Goal: Task Accomplishment & Management: Manage account settings

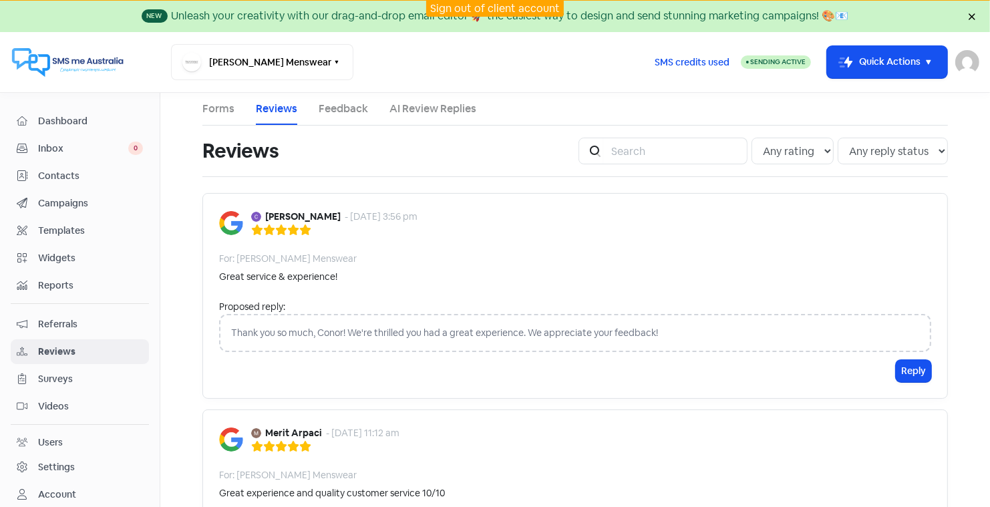
click at [484, 5] on link "Sign out of client account" at bounding box center [495, 8] width 130 height 14
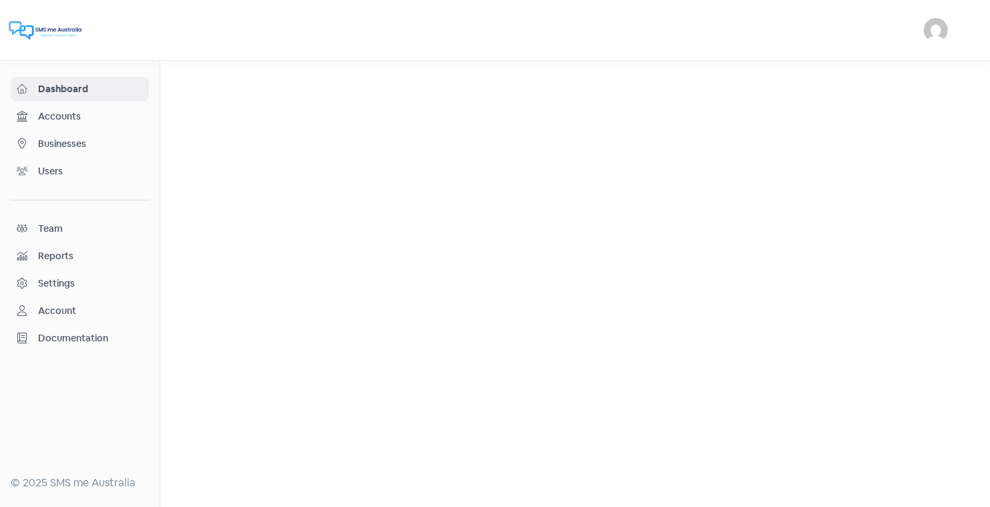
click at [79, 140] on span "Businesses" at bounding box center [90, 144] width 105 height 14
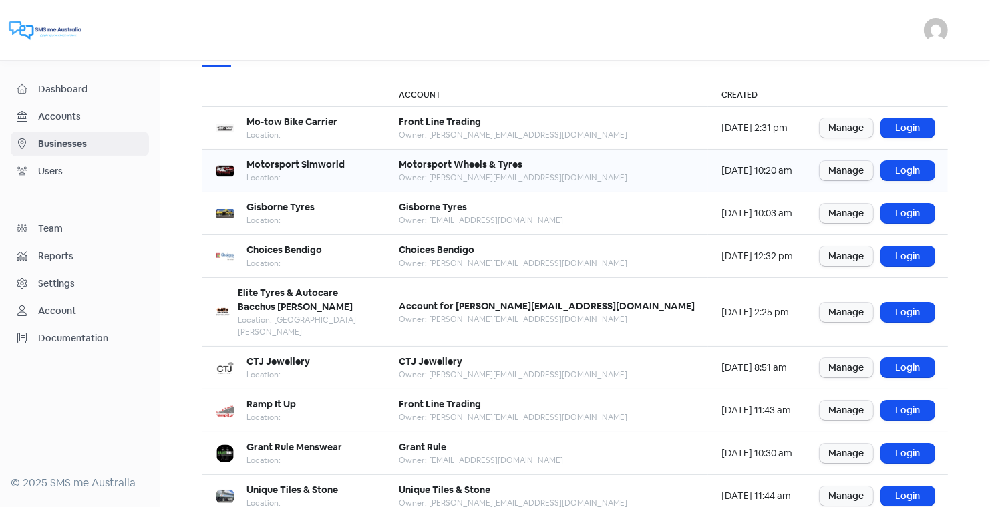
scroll to position [162, 0]
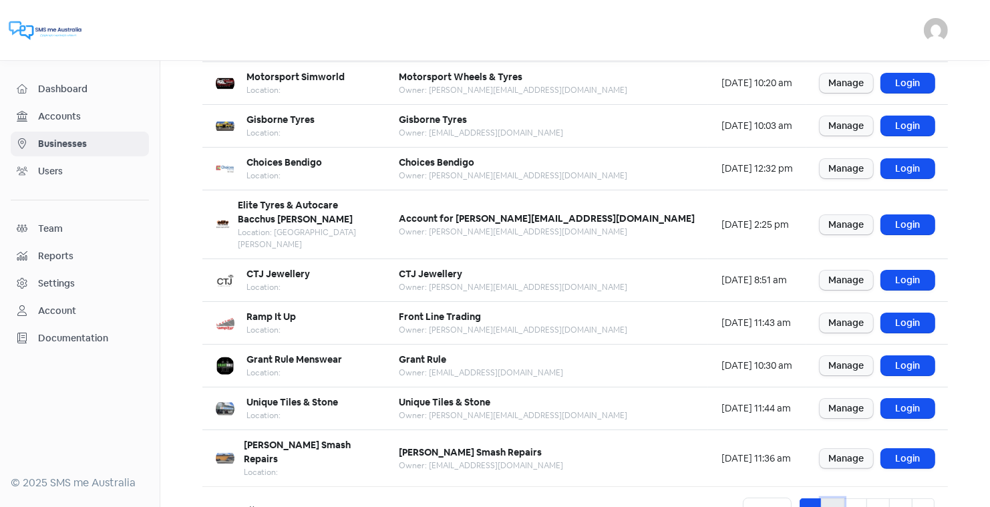
click at [837, 498] on link "2" at bounding box center [832, 510] width 23 height 25
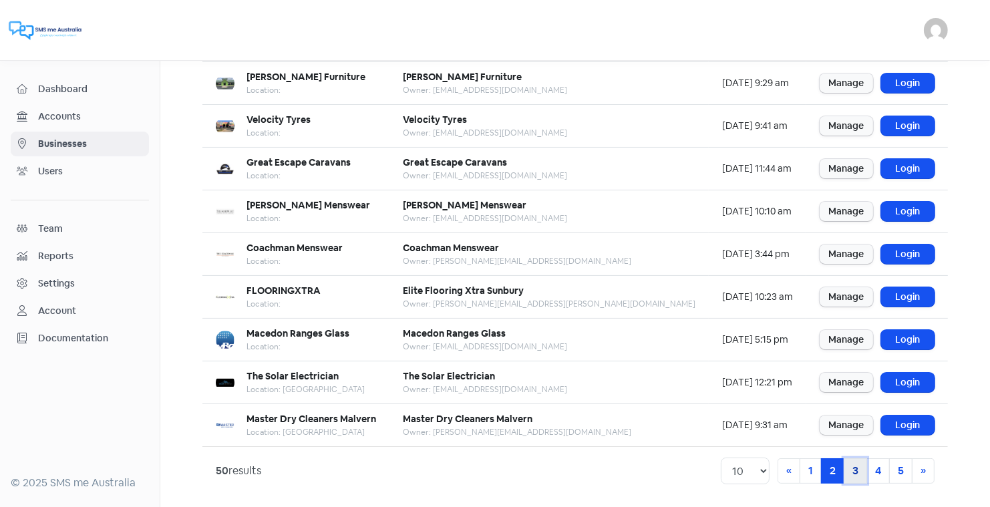
click at [855, 465] on link "3" at bounding box center [854, 470] width 23 height 25
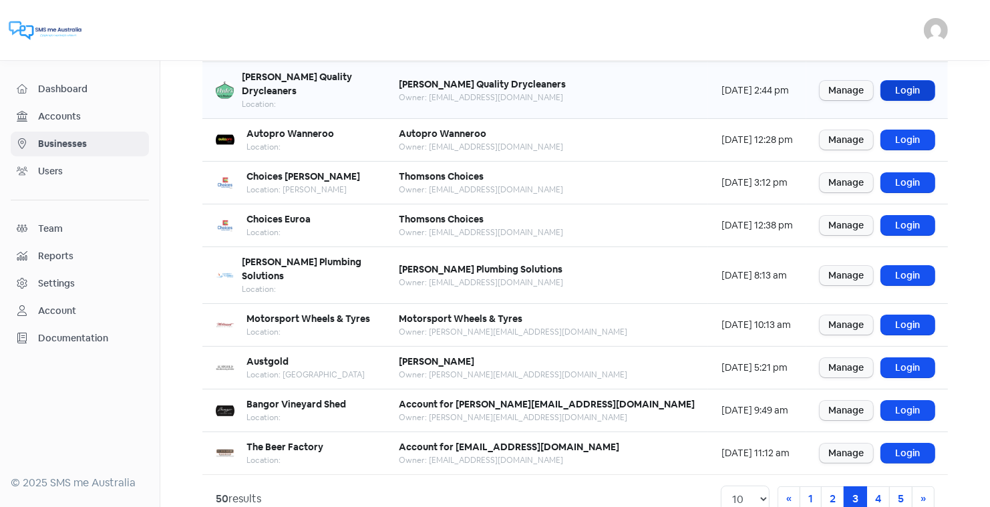
click at [901, 81] on link "Login" at bounding box center [907, 90] width 53 height 19
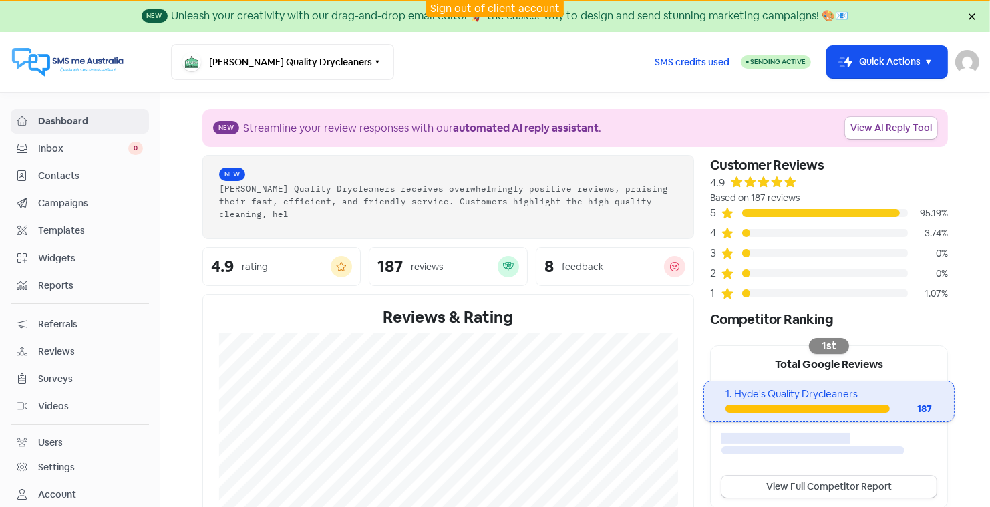
click at [52, 345] on span "Reviews" at bounding box center [90, 352] width 105 height 14
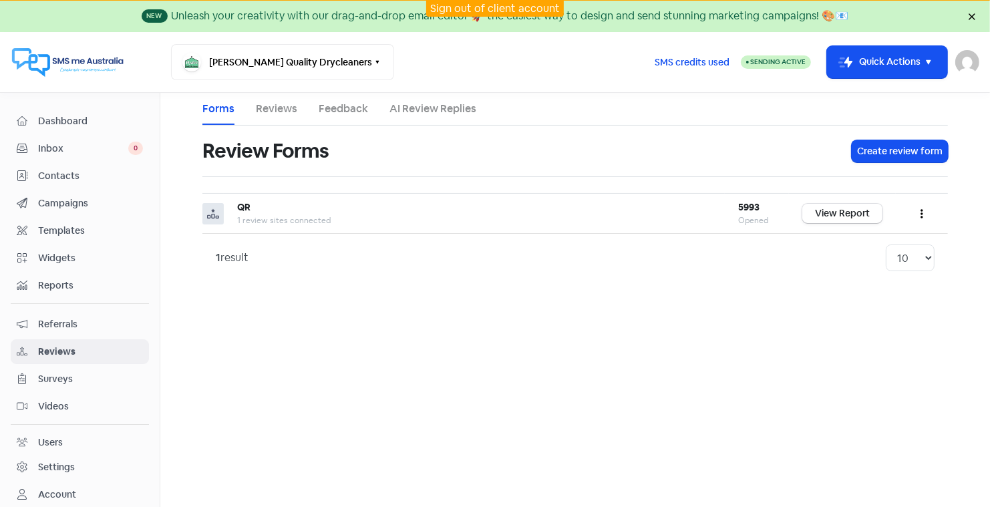
click at [274, 110] on link "Reviews" at bounding box center [276, 109] width 41 height 16
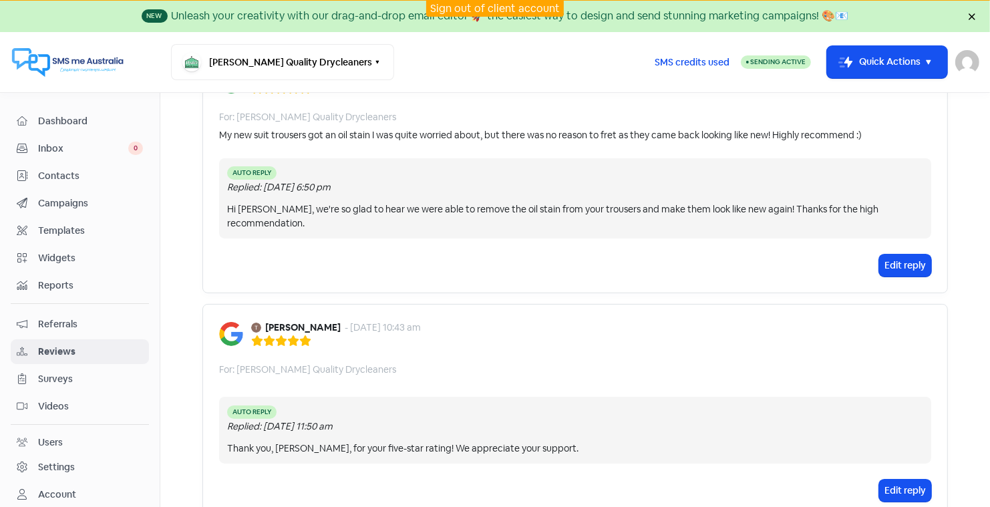
scroll to position [143, 0]
click at [972, 118] on main "Forms Reviews Feedback AI Review Replies Reviews Icon For Search Any rating 5 s…" at bounding box center [574, 300] width 829 height 414
click at [474, 5] on link "Sign out of client account" at bounding box center [495, 8] width 130 height 14
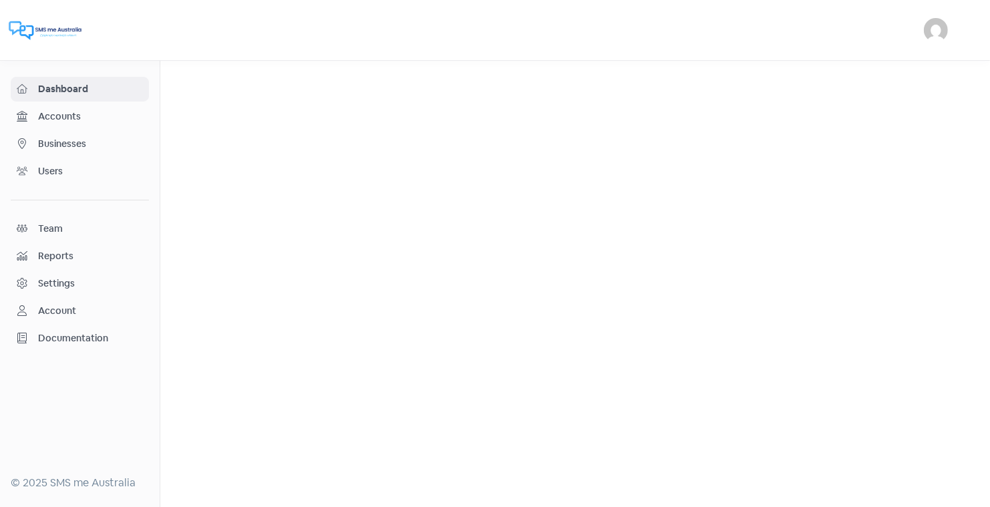
click at [65, 144] on span "Businesses" at bounding box center [90, 144] width 105 height 14
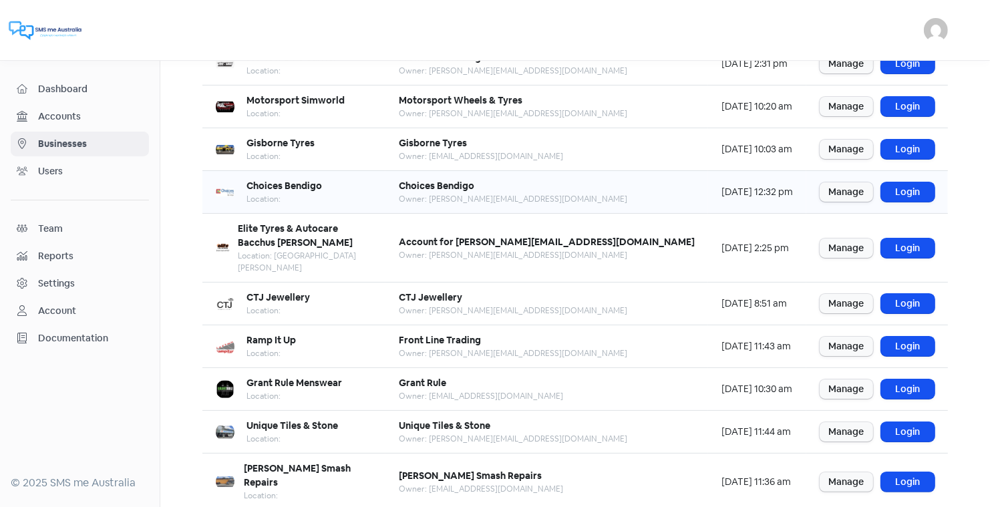
scroll to position [162, 0]
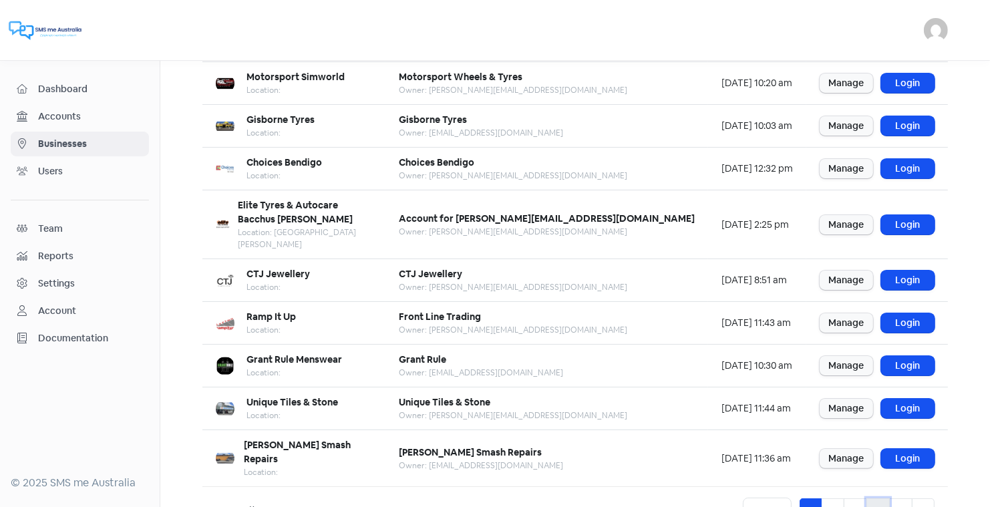
click at [879, 498] on link "4" at bounding box center [877, 510] width 23 height 25
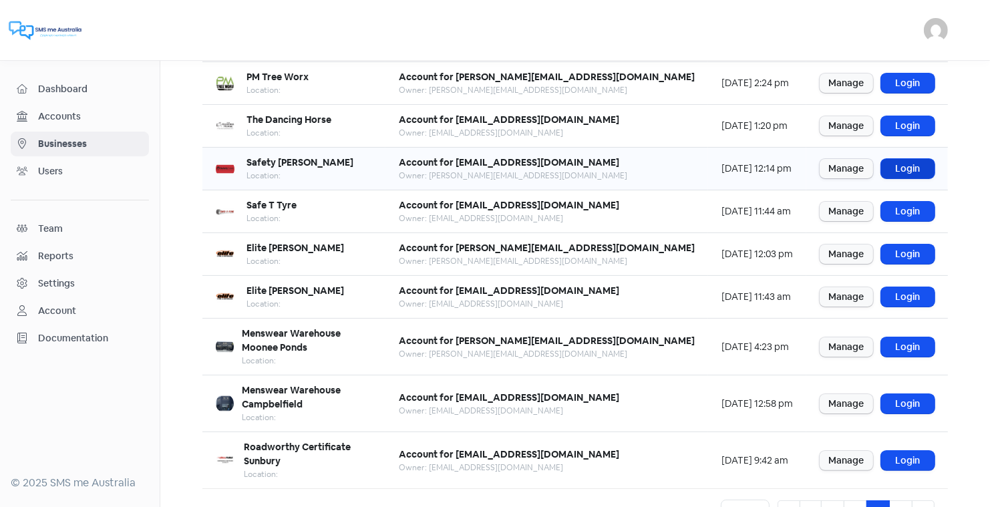
click at [898, 167] on link "Login" at bounding box center [907, 168] width 53 height 19
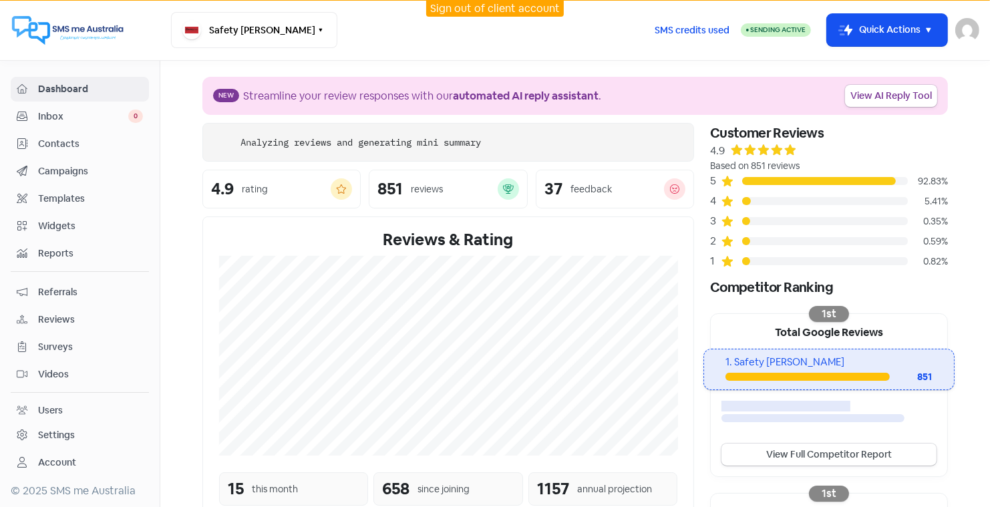
click at [63, 140] on span "Contacts" at bounding box center [90, 144] width 105 height 14
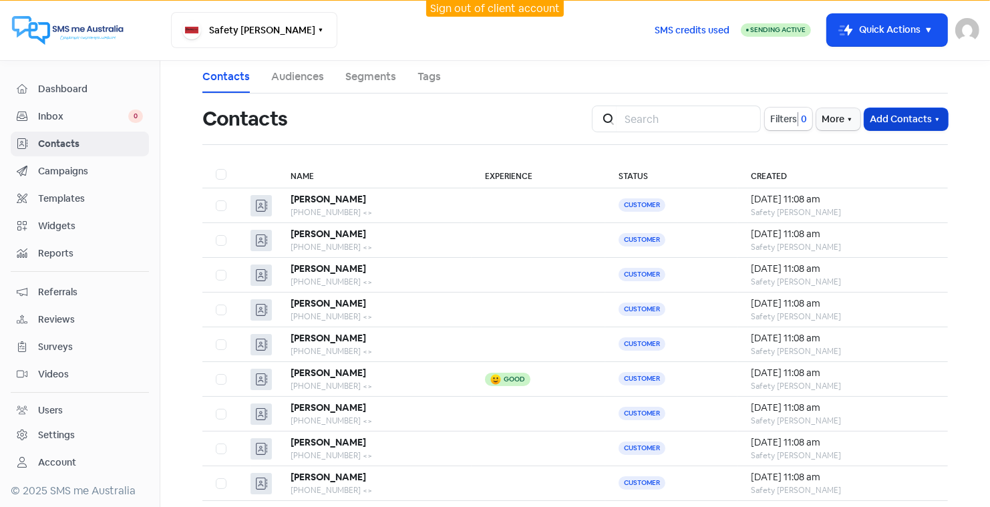
click at [893, 117] on button "Add Contacts" at bounding box center [905, 119] width 83 height 22
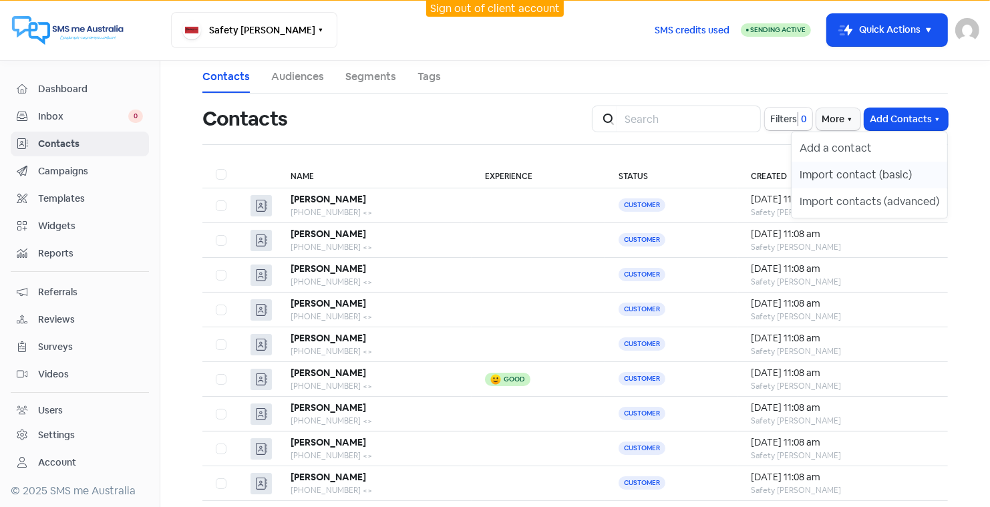
click at [863, 171] on button "Import contact (basic)" at bounding box center [869, 175] width 156 height 27
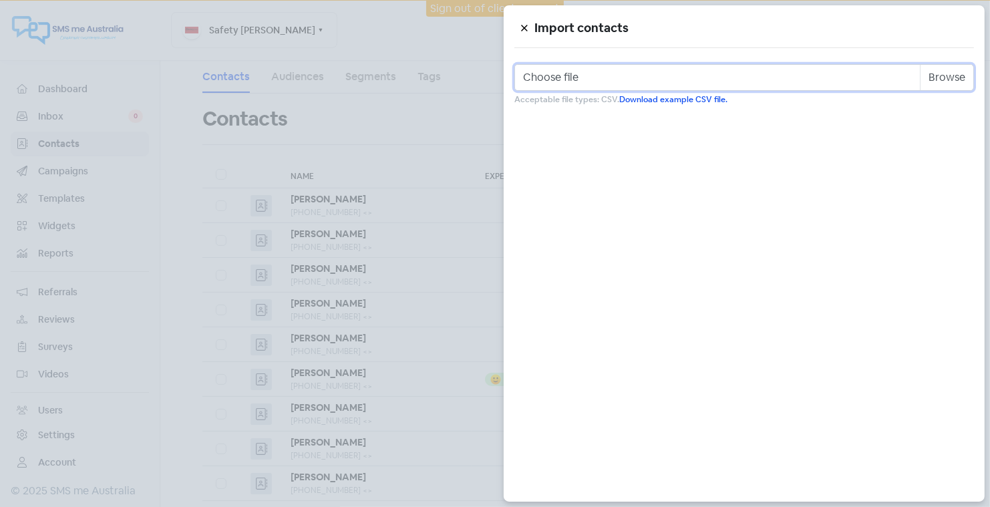
click at [598, 73] on input "Choose file" at bounding box center [743, 77] width 459 height 27
type input "C:\fakepath\Safety Dave Sept 2025.csv"
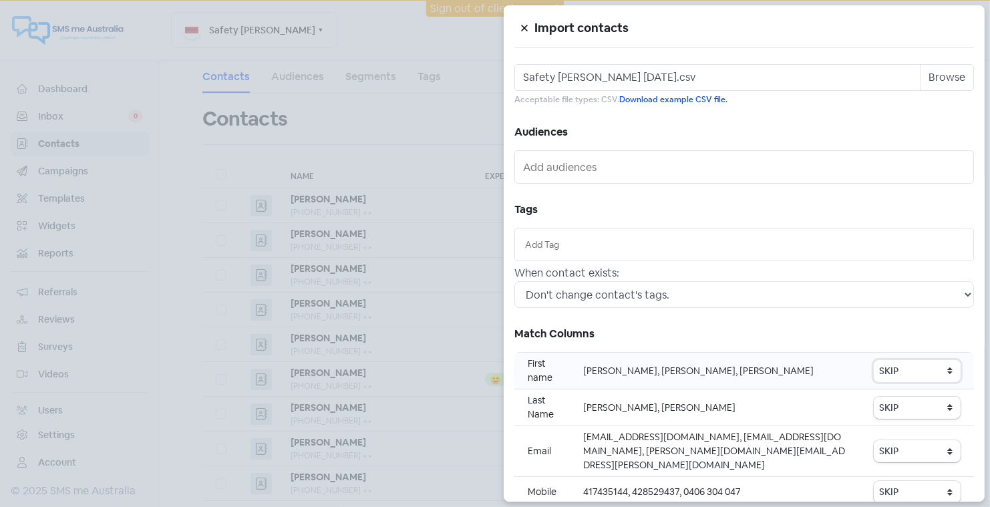
click at [906, 369] on select "SKIP First name Last name Mobile number Email address Contact status" at bounding box center [916, 371] width 87 height 22
select select "first_name"
click at [890, 481] on select "SKIP First name Last name Mobile number Email address Contact status" at bounding box center [916, 492] width 87 height 22
select select "phone"
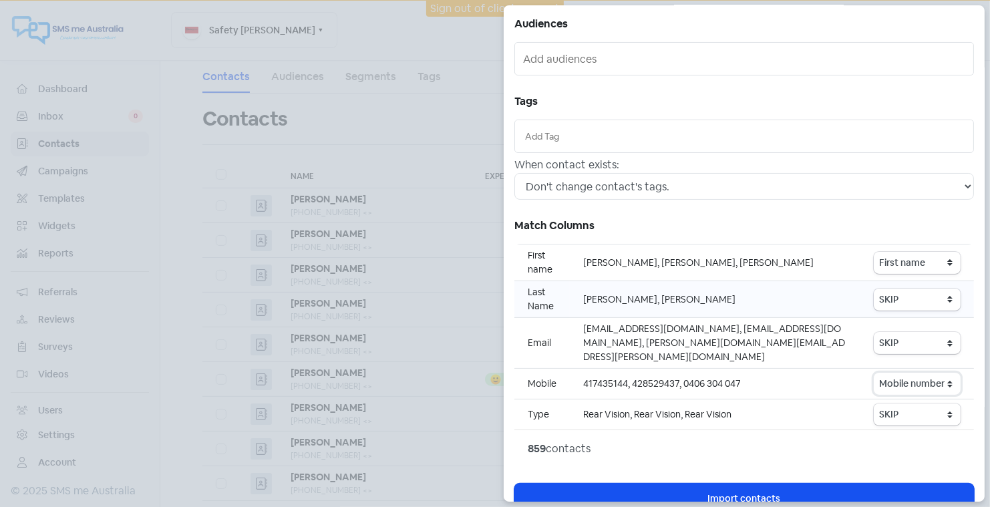
scroll to position [114, 0]
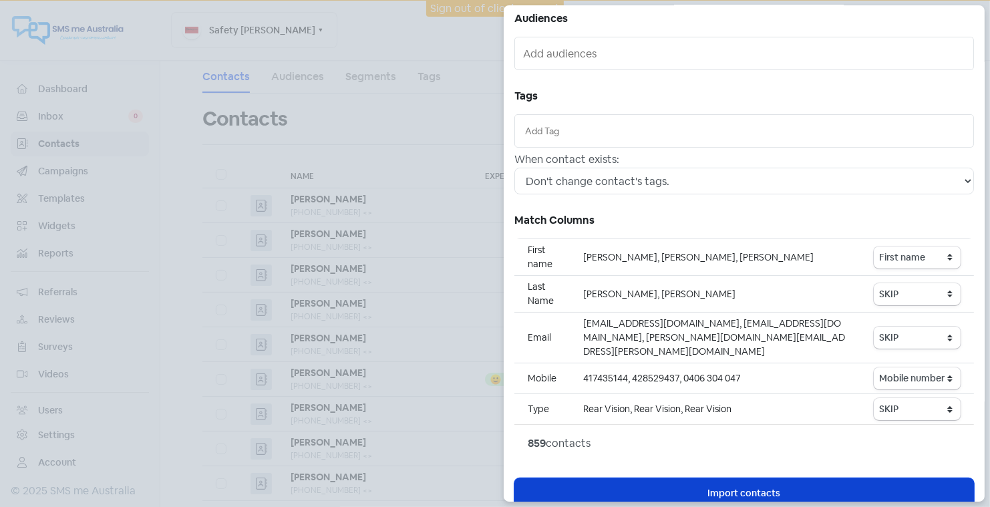
click at [738, 486] on span "Import contacts" at bounding box center [744, 493] width 73 height 14
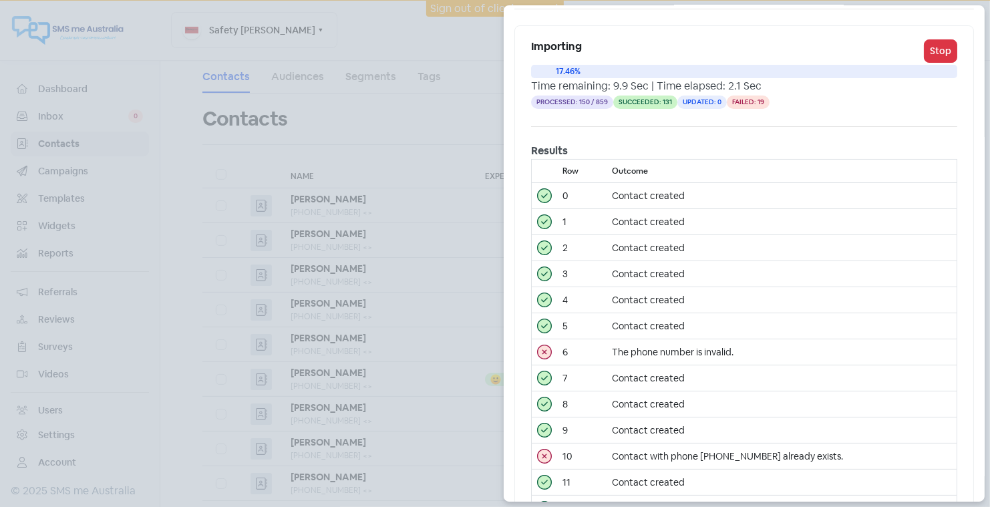
scroll to position [0, 0]
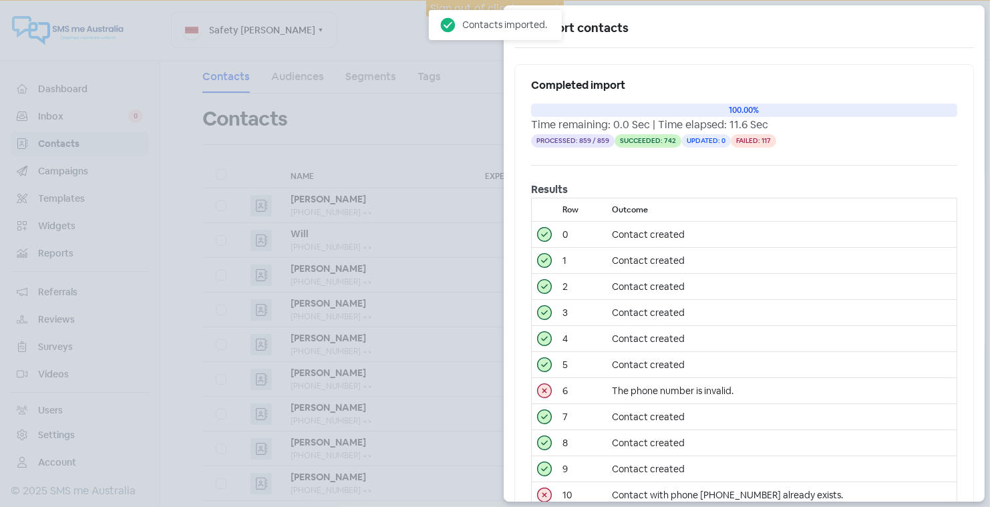
click at [523, 25] on icon at bounding box center [524, 28] width 8 height 8
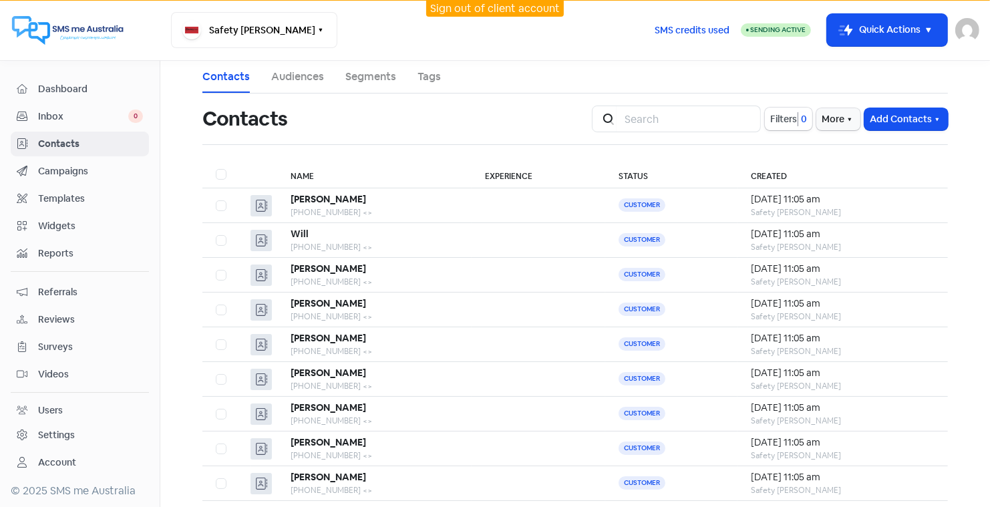
click at [497, 7] on link "Sign out of client account" at bounding box center [495, 8] width 130 height 14
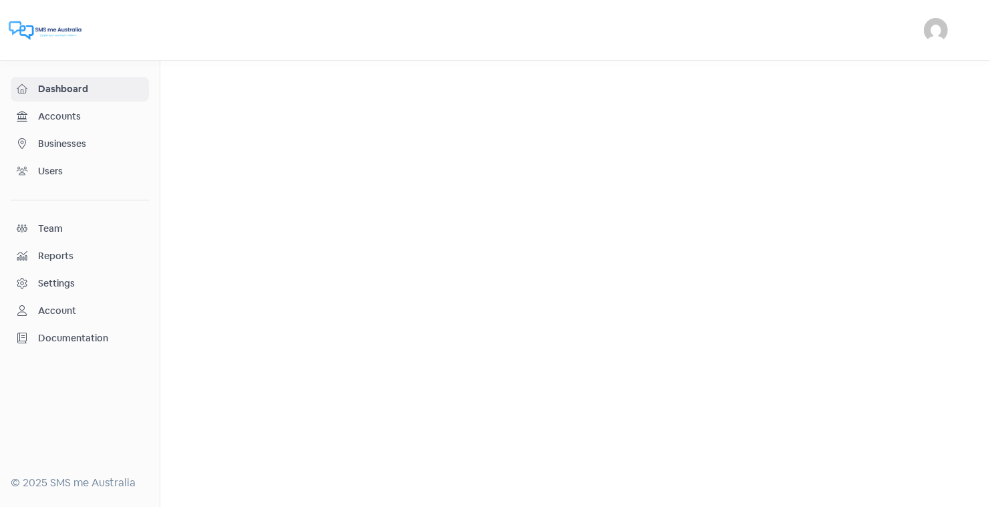
click at [55, 141] on span "Businesses" at bounding box center [90, 144] width 105 height 14
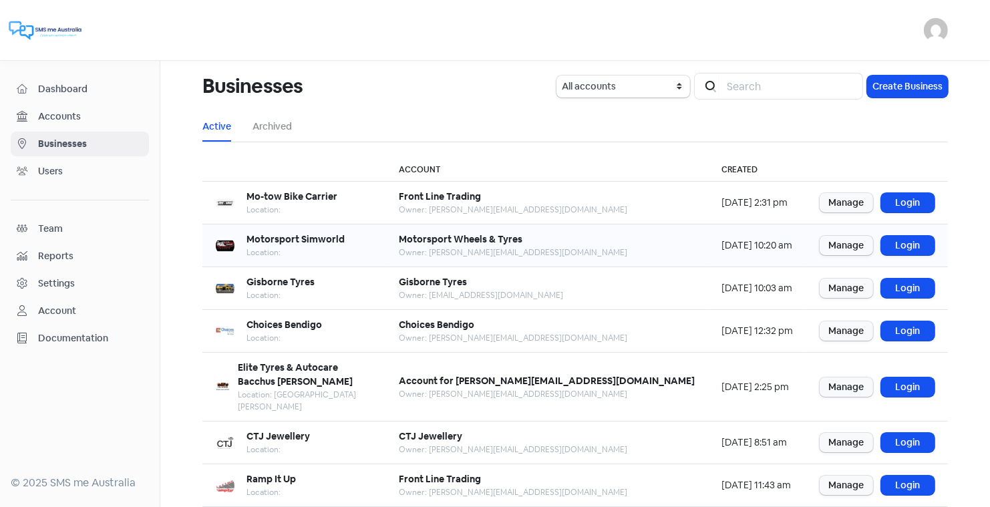
scroll to position [162, 0]
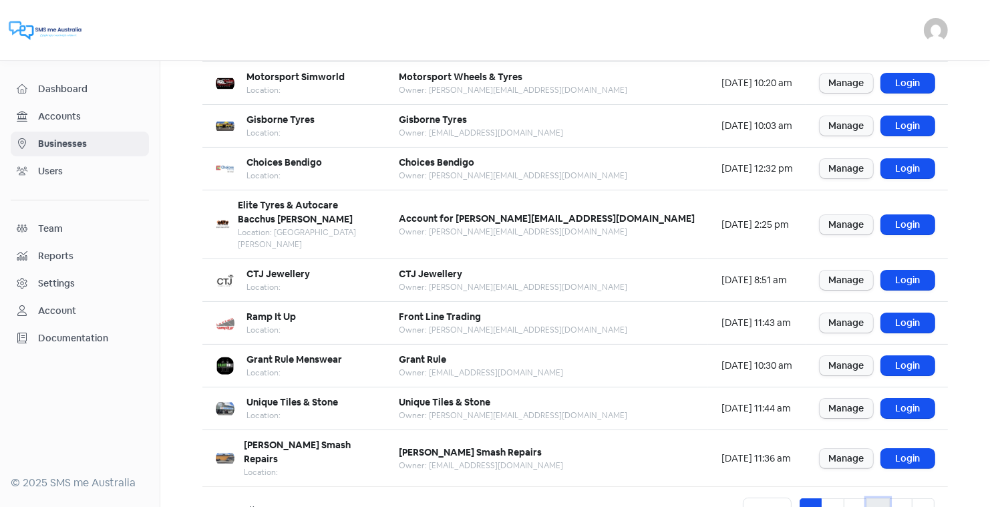
click at [877, 498] on link "4" at bounding box center [877, 510] width 23 height 25
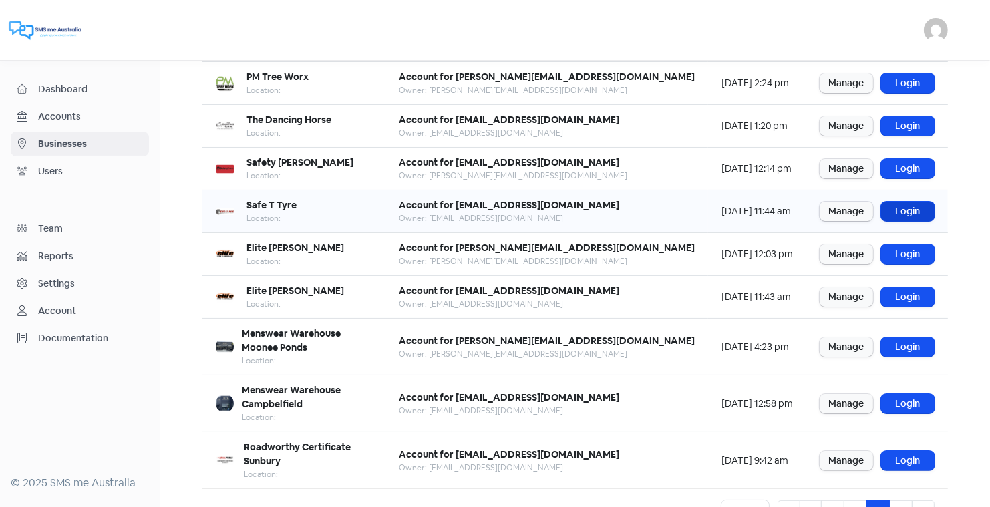
click at [899, 206] on link "Login" at bounding box center [907, 211] width 53 height 19
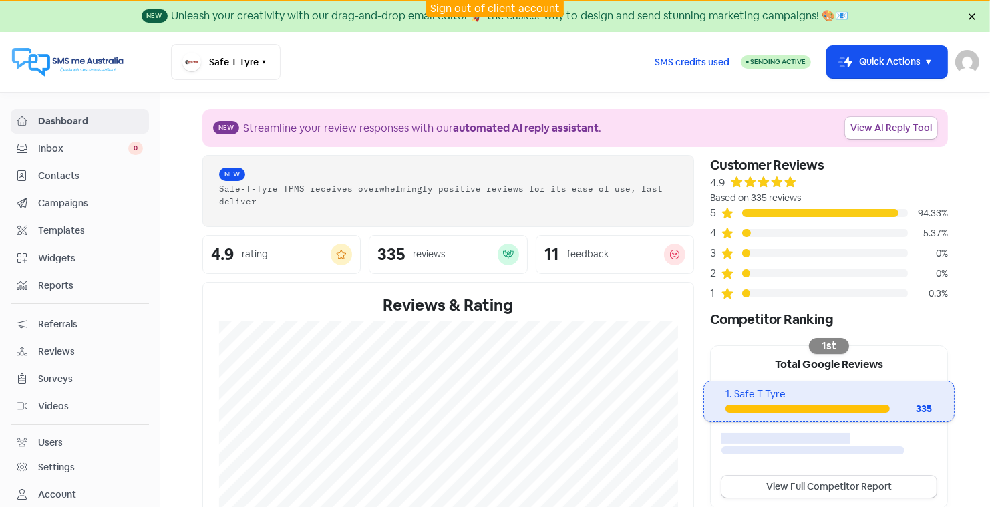
click at [62, 177] on span "Contacts" at bounding box center [90, 176] width 105 height 14
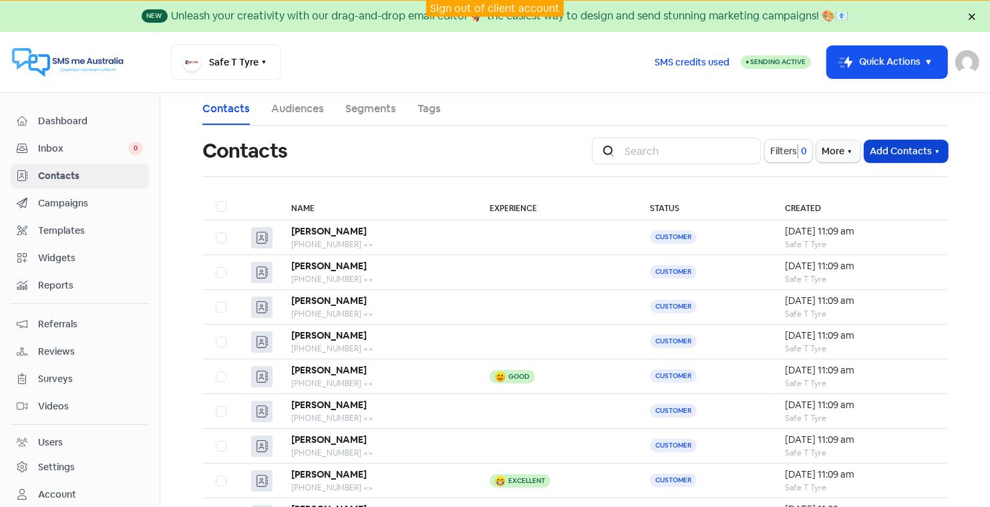
click at [882, 146] on button "Add Contacts" at bounding box center [905, 151] width 83 height 22
click at [827, 204] on button "Import contact (basic)" at bounding box center [869, 207] width 156 height 27
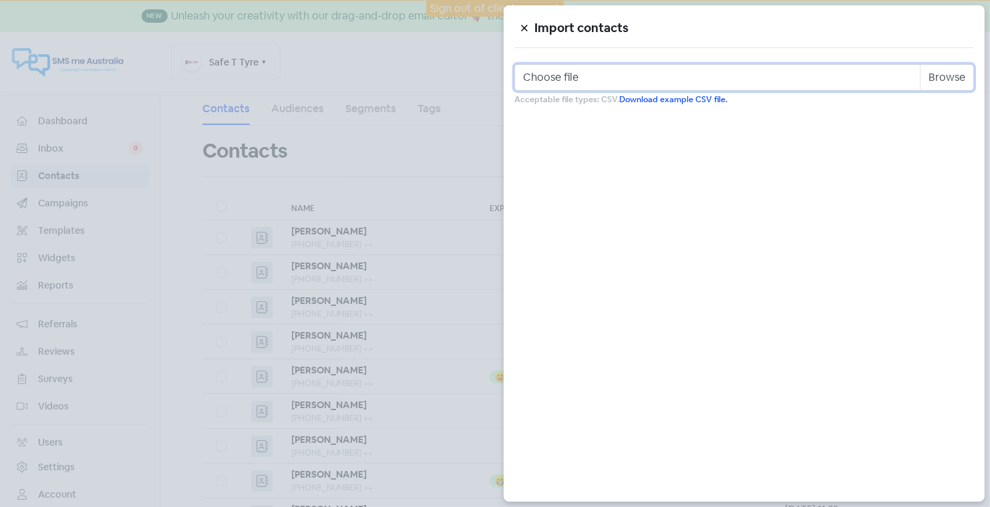
click at [696, 77] on input "Choose file" at bounding box center [743, 77] width 459 height 27
type input "C:\fakepath\Safe T Tyre Sept 2025.csv"
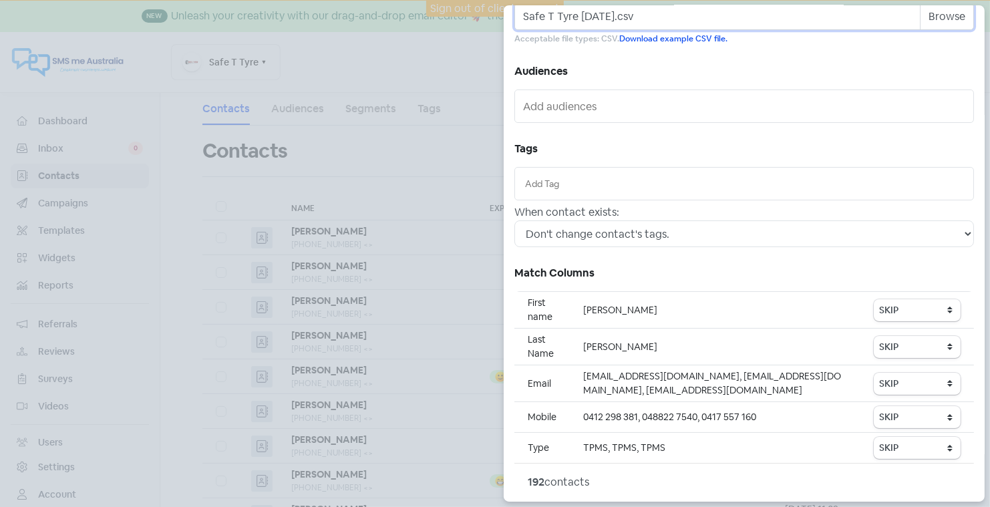
scroll to position [81, 0]
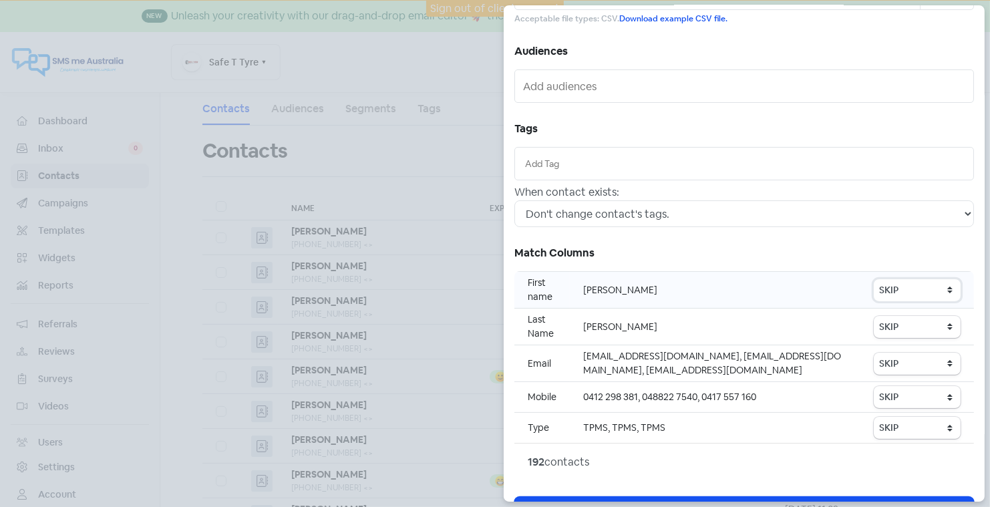
click at [895, 289] on select "SKIP First name Last name Mobile number Email address Contact status" at bounding box center [916, 290] width 87 height 22
select select "first_name"
click at [897, 393] on select "SKIP First name Last name Mobile number Email address Contact status" at bounding box center [916, 397] width 87 height 22
select select "phone"
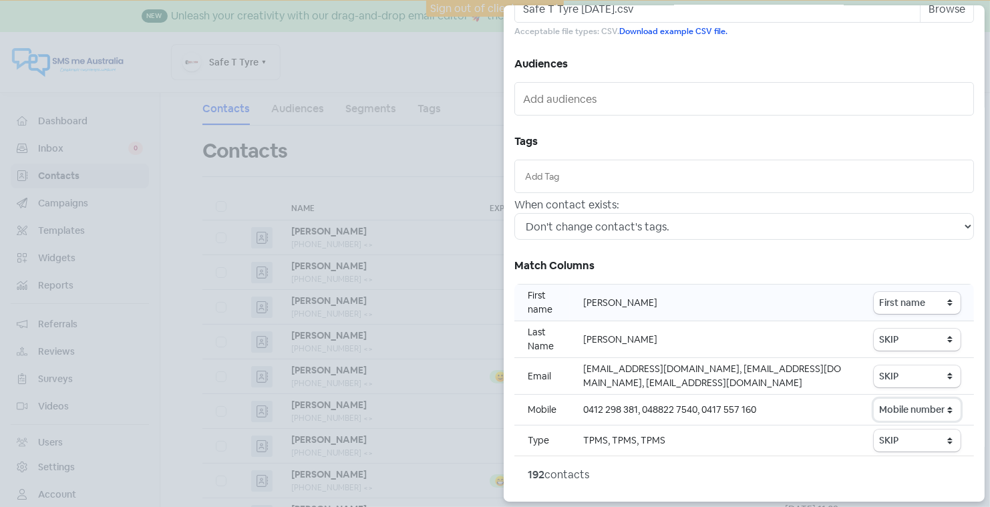
scroll to position [114, 0]
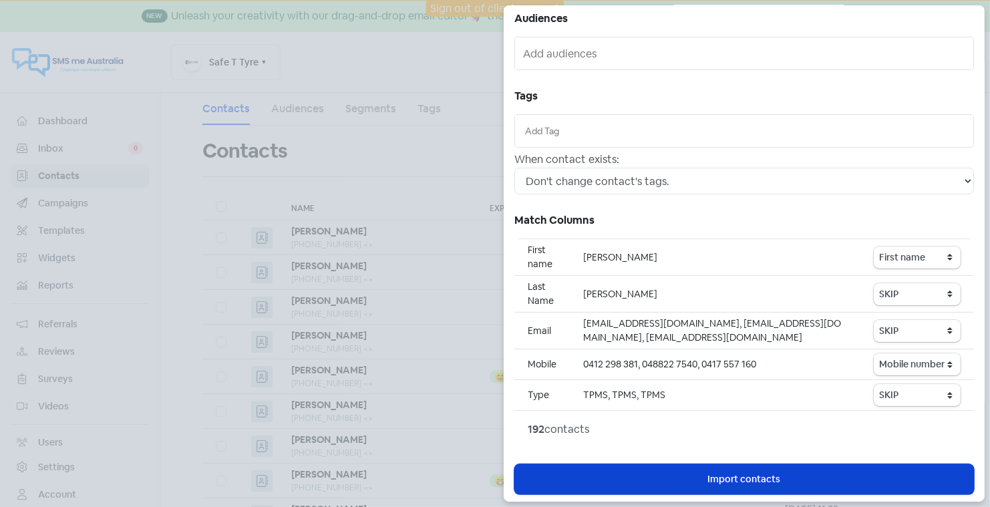
click at [758, 474] on span "Import contacts" at bounding box center [744, 479] width 73 height 14
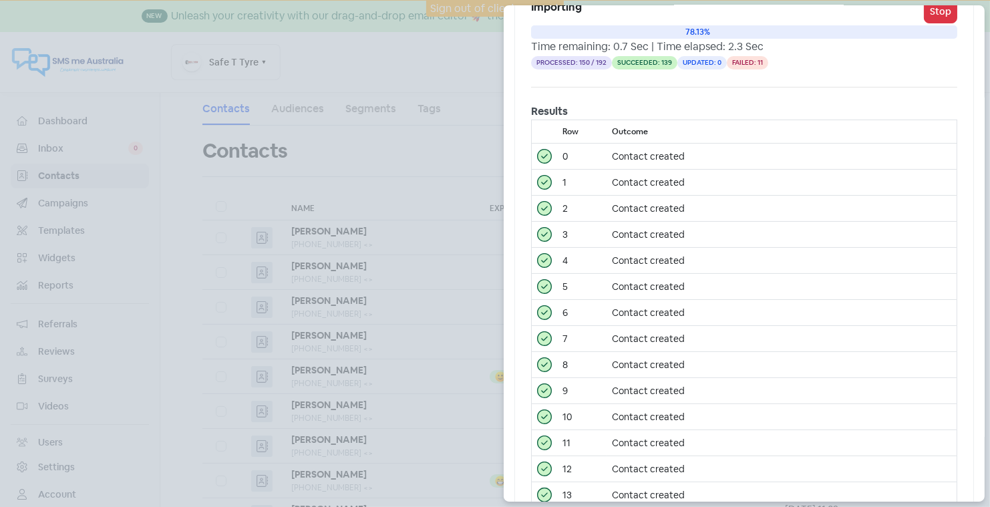
scroll to position [0, 0]
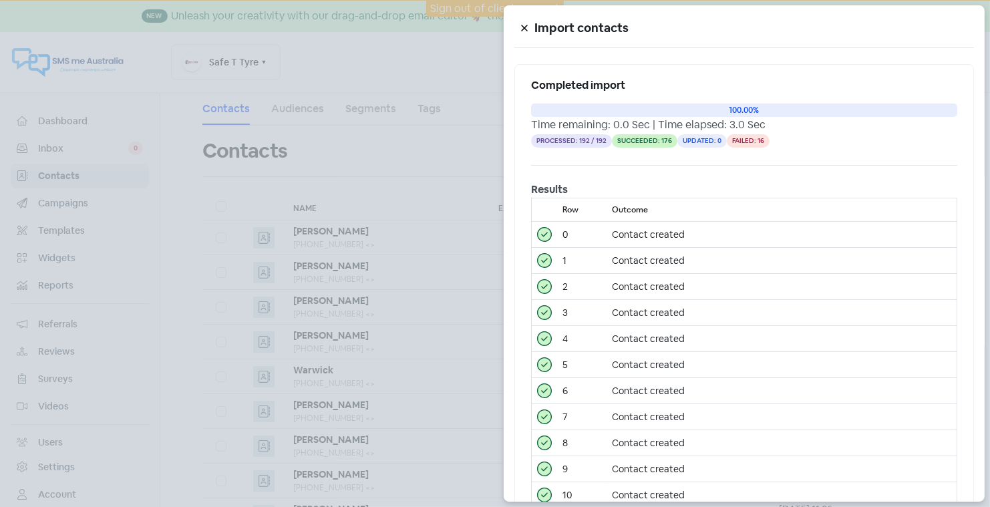
click at [522, 25] on icon at bounding box center [524, 28] width 6 height 6
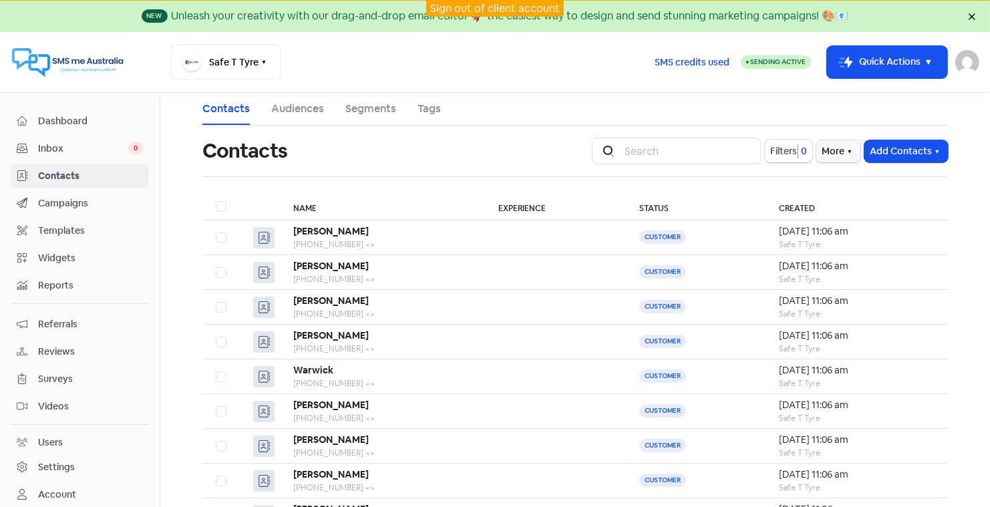
click at [464, 2] on link "Sign out of client account" at bounding box center [495, 8] width 130 height 14
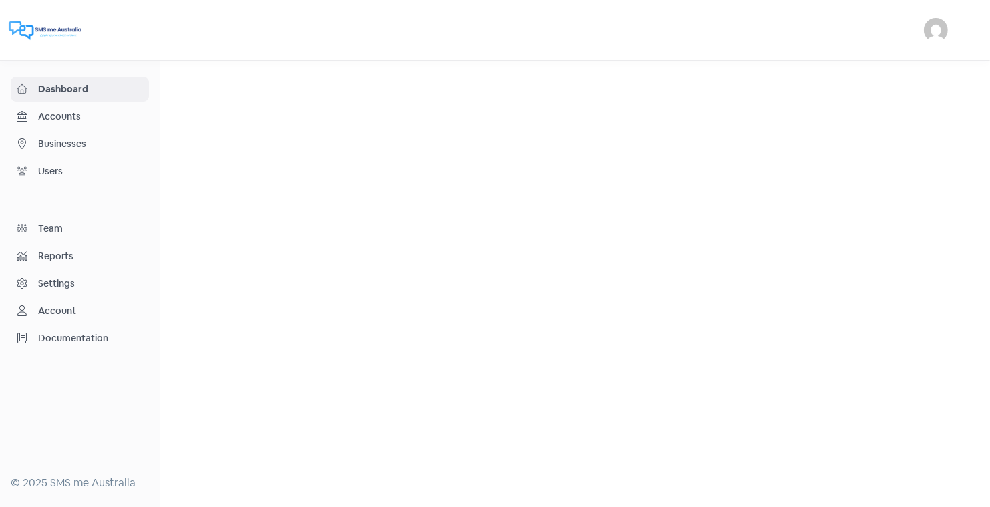
click at [77, 145] on span "Businesses" at bounding box center [90, 144] width 105 height 14
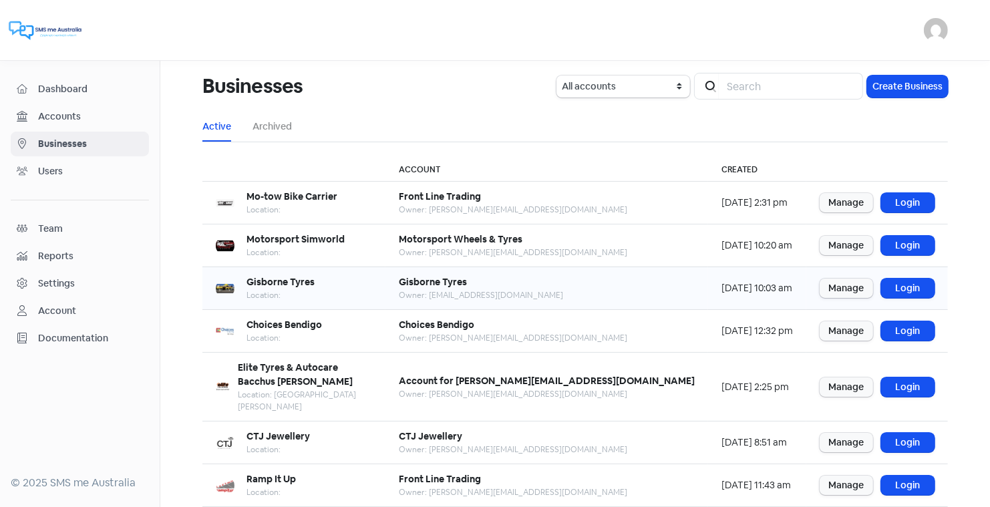
scroll to position [162, 0]
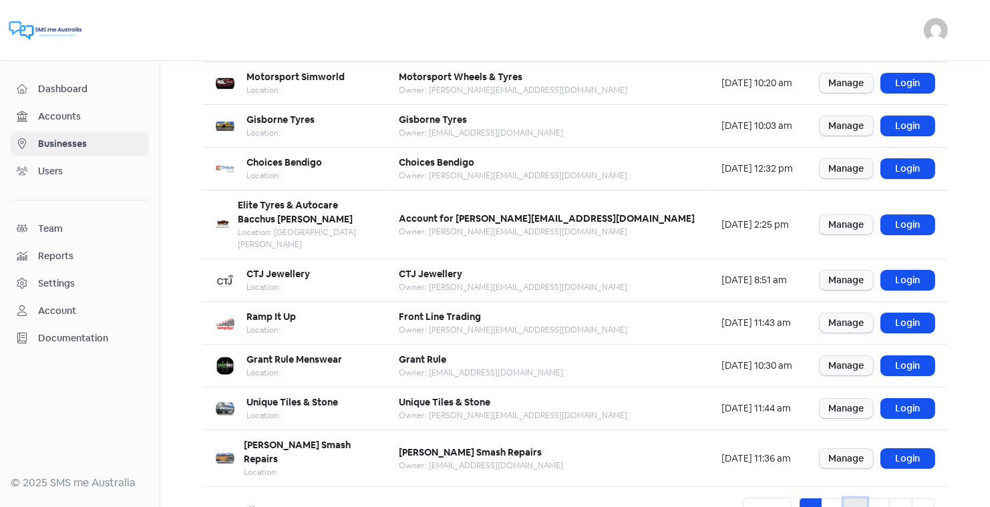
click at [855, 498] on link "3" at bounding box center [854, 510] width 23 height 25
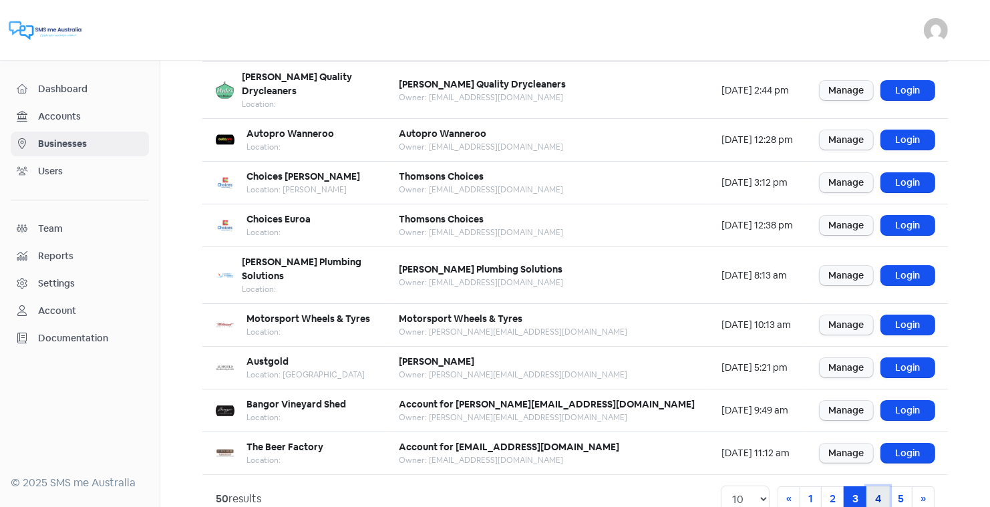
click at [879, 486] on link "4" at bounding box center [877, 498] width 23 height 25
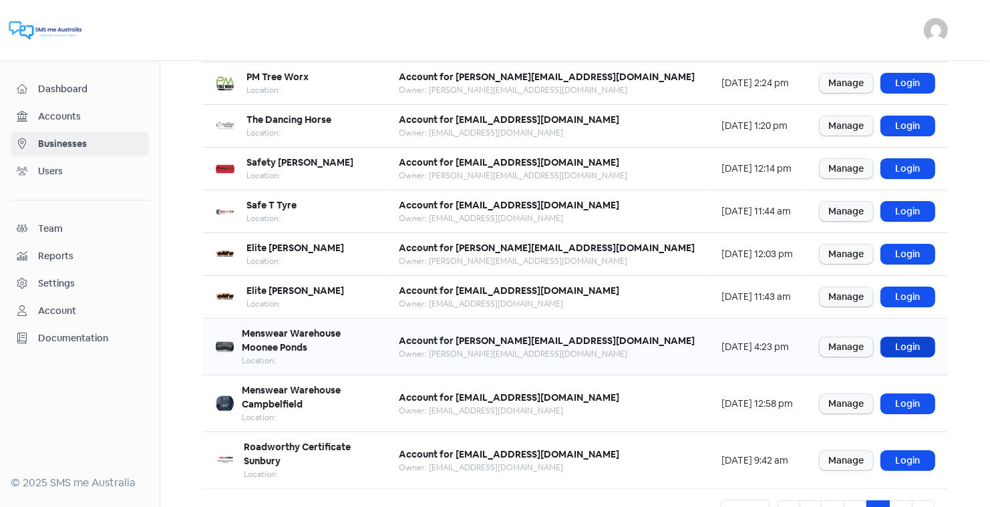
click at [905, 337] on link "Login" at bounding box center [907, 346] width 53 height 19
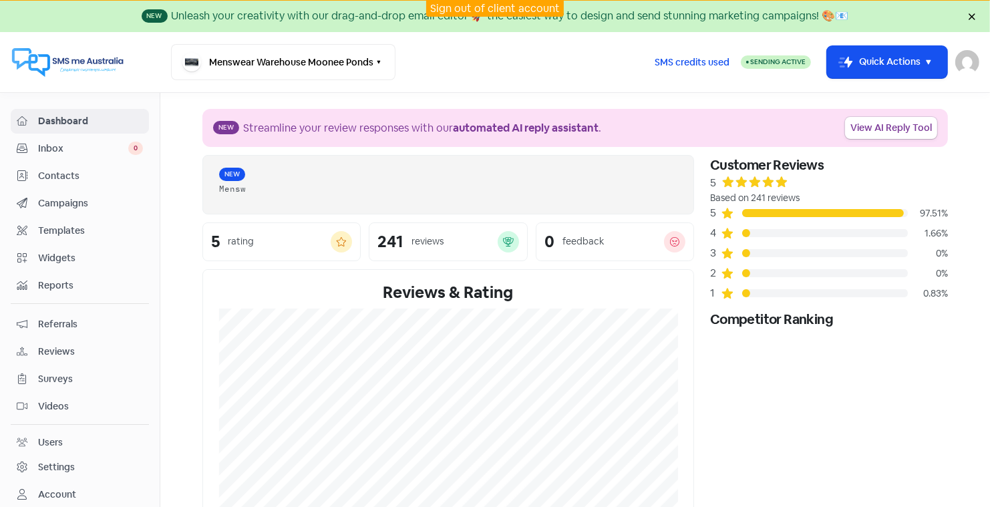
click at [75, 172] on span "Contacts" at bounding box center [90, 176] width 105 height 14
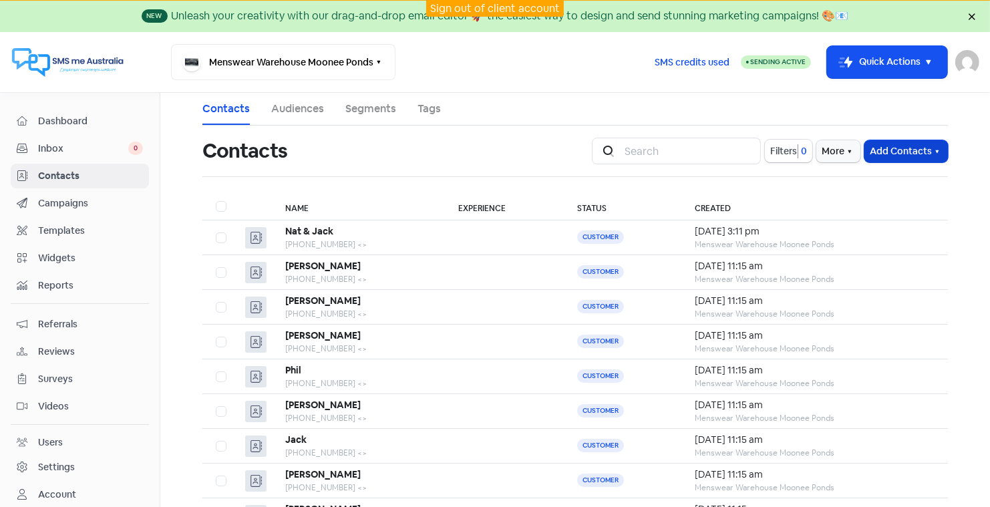
click at [890, 144] on button "Add Contacts" at bounding box center [905, 151] width 83 height 22
click at [847, 204] on button "Import contact (basic)" at bounding box center [869, 207] width 156 height 27
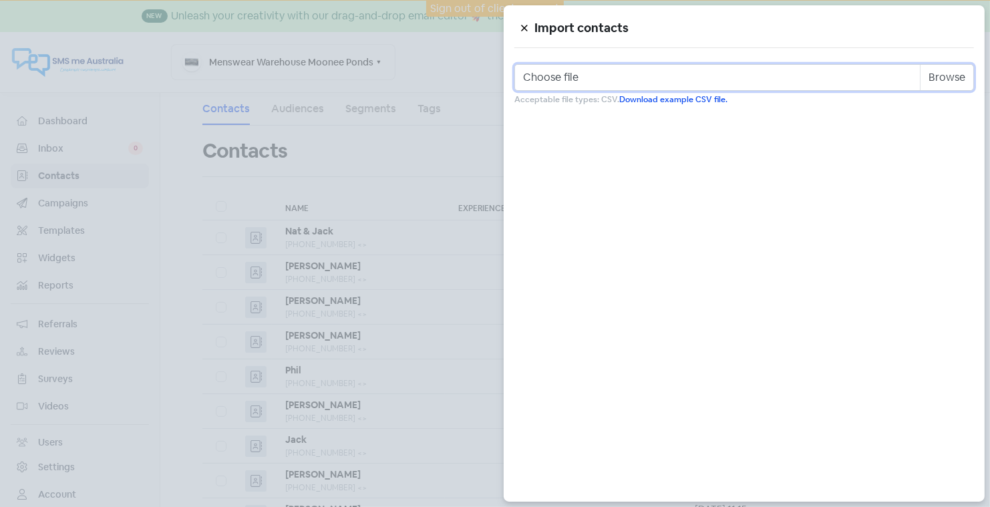
click at [612, 74] on input "Choose file" at bounding box center [743, 77] width 459 height 27
type input "C:\fakepath\Moonee Ponds Sept 11th 2025.csv"
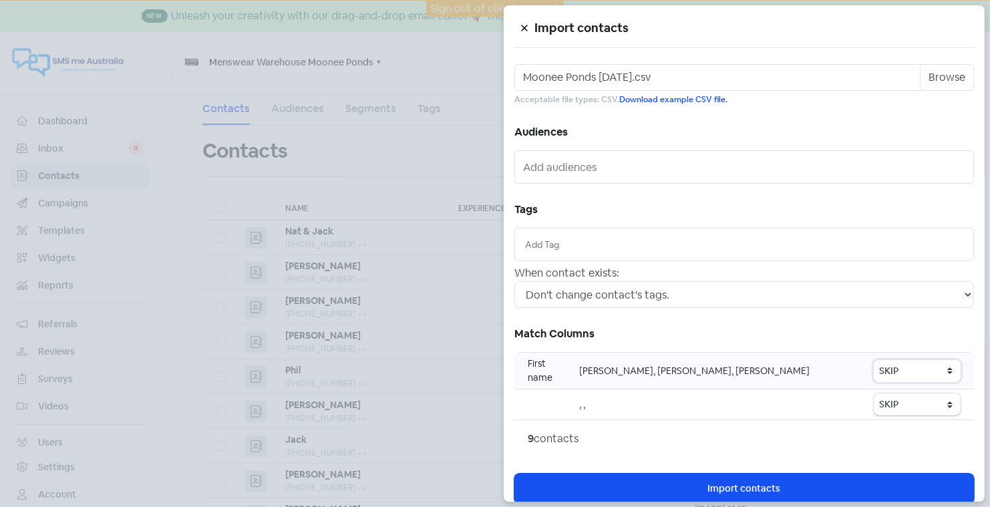
click at [909, 368] on select "SKIP First name Last name Mobile number Email address Contact status" at bounding box center [916, 371] width 87 height 22
select select "first_name"
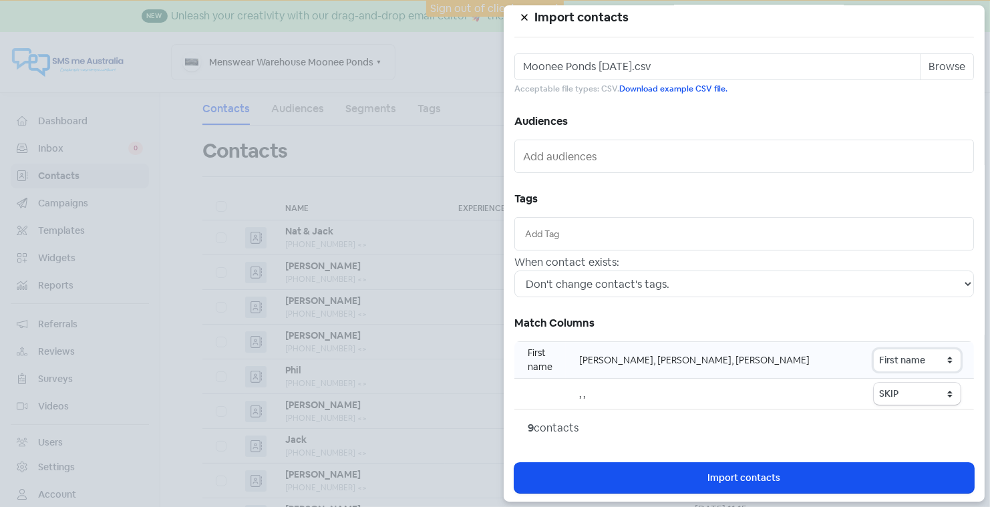
scroll to position [9, 0]
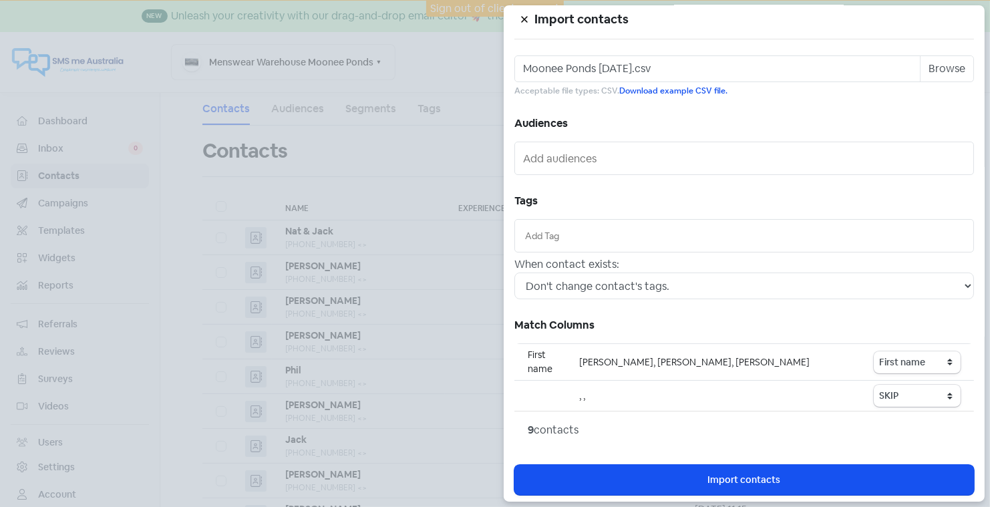
click at [524, 18] on icon at bounding box center [524, 20] width 6 height 6
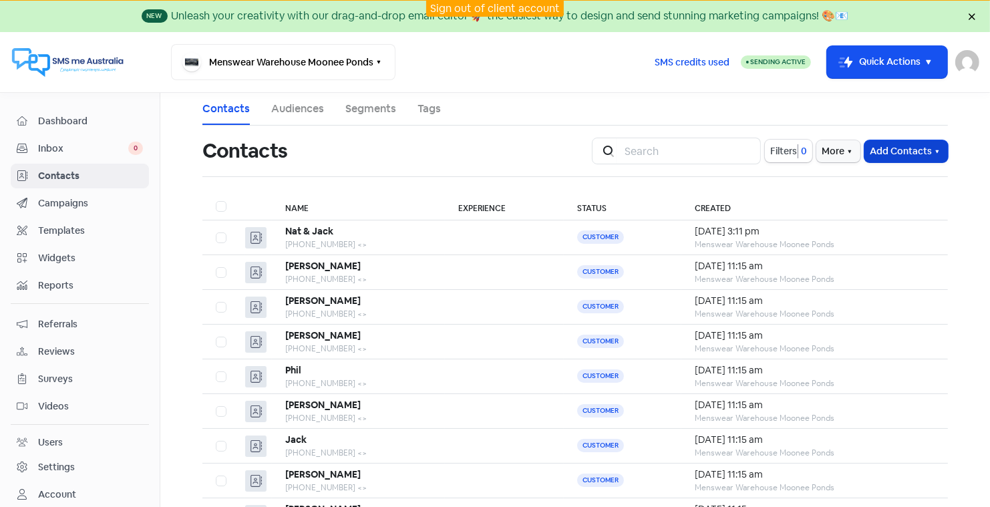
click at [904, 151] on button "Add Contacts" at bounding box center [905, 151] width 83 height 22
click at [857, 202] on button "Import contact (basic)" at bounding box center [869, 207] width 156 height 27
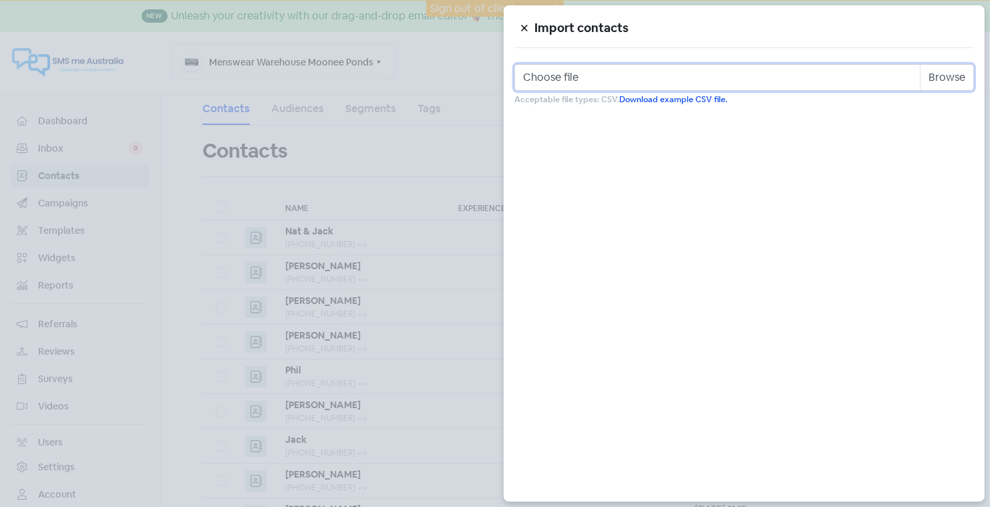
click at [847, 80] on input "Choose file" at bounding box center [743, 77] width 459 height 27
type input "C:\fakepath\Moonee Ponds Sept 11th 2025.csv"
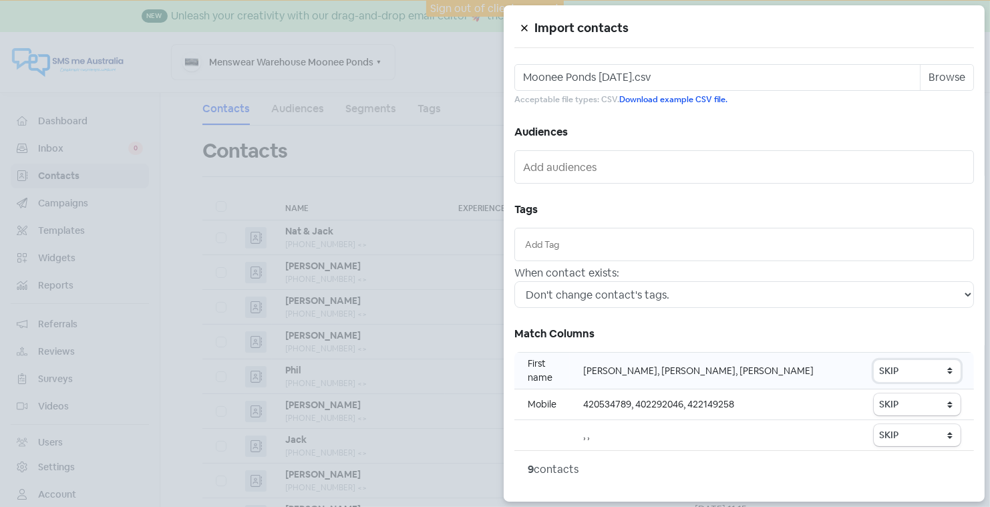
click at [891, 363] on select "SKIP First name Last name Mobile number Email address Contact status" at bounding box center [916, 371] width 87 height 22
select select "first_name"
click at [889, 399] on select "SKIP First name Last name Mobile number Email address Contact status" at bounding box center [916, 404] width 87 height 22
select select "phone"
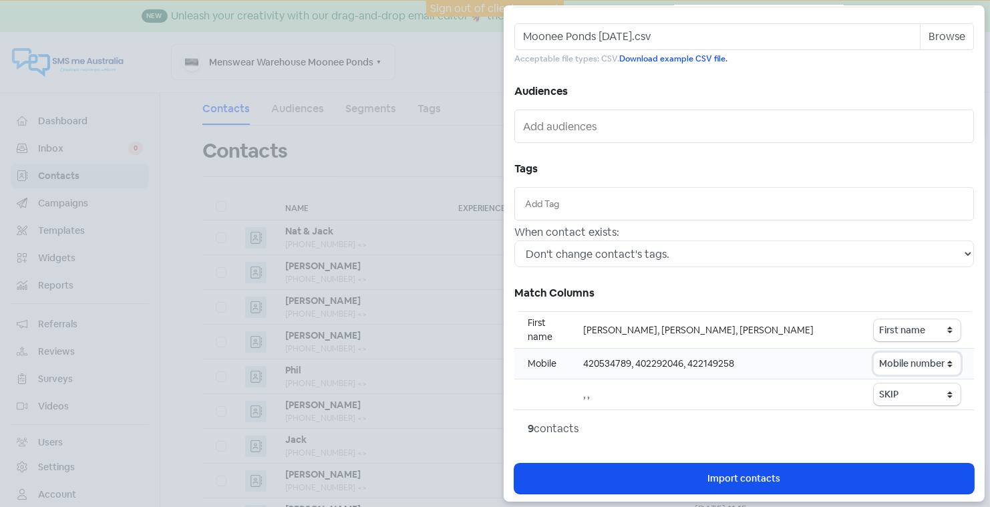
scroll to position [39, 0]
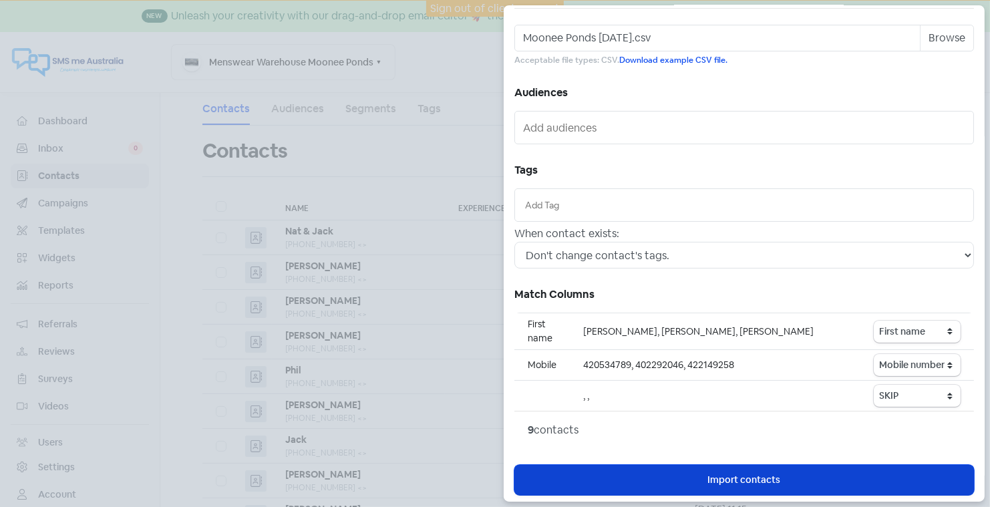
click at [725, 479] on span "Import contacts" at bounding box center [744, 480] width 73 height 14
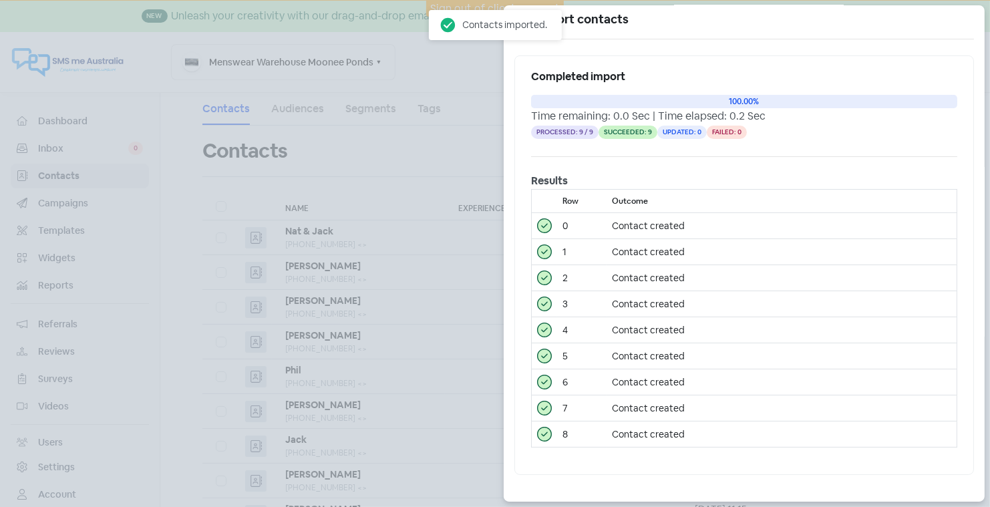
scroll to position [3, 0]
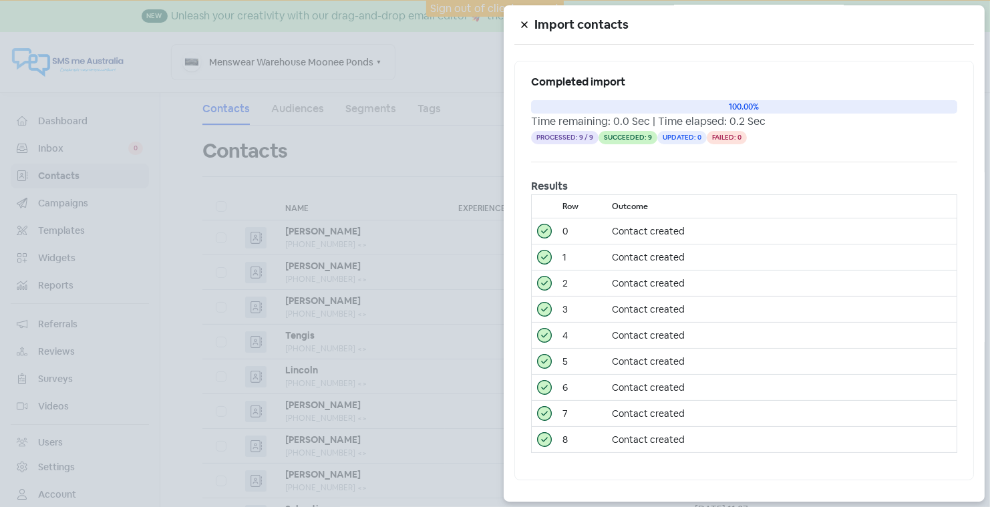
click at [523, 21] on icon at bounding box center [524, 25] width 8 height 8
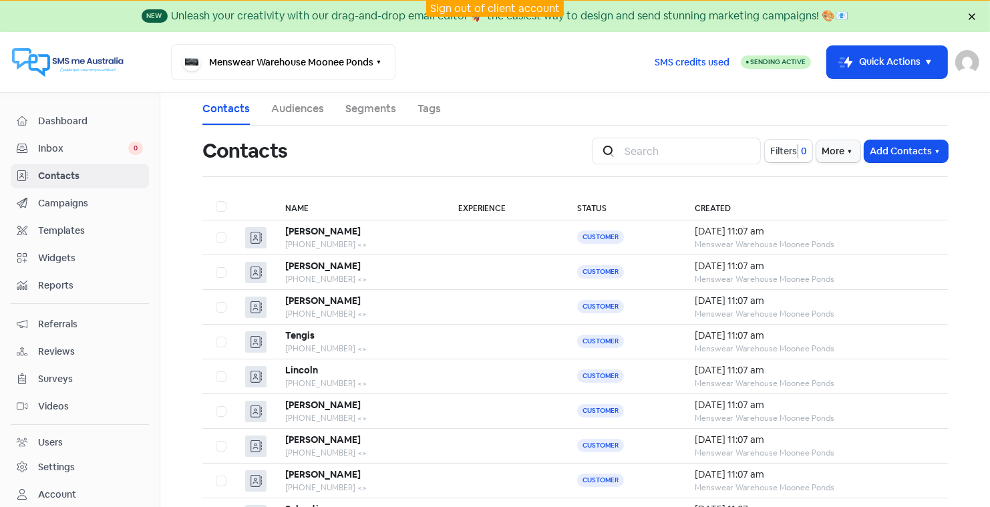
click at [465, 7] on link "Sign out of client account" at bounding box center [495, 8] width 130 height 14
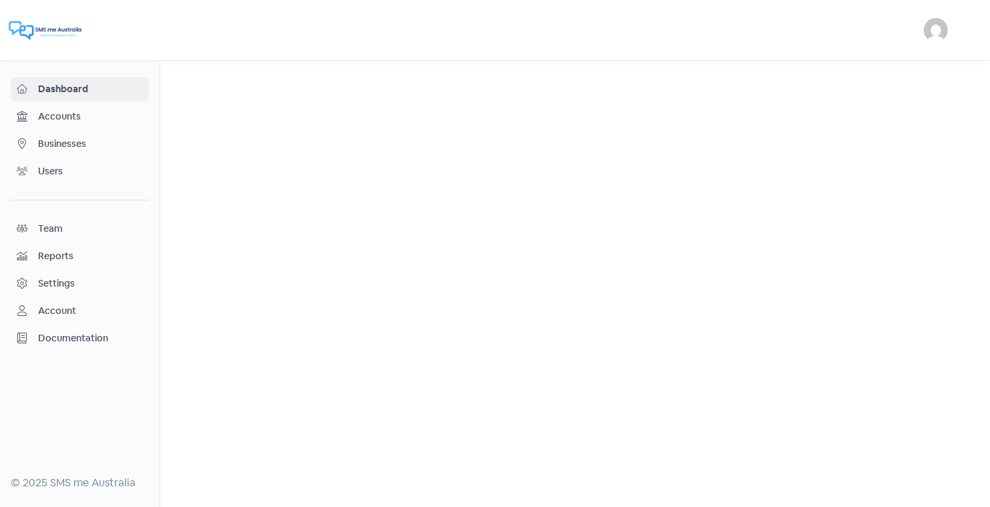
click at [75, 142] on span "Businesses" at bounding box center [90, 144] width 105 height 14
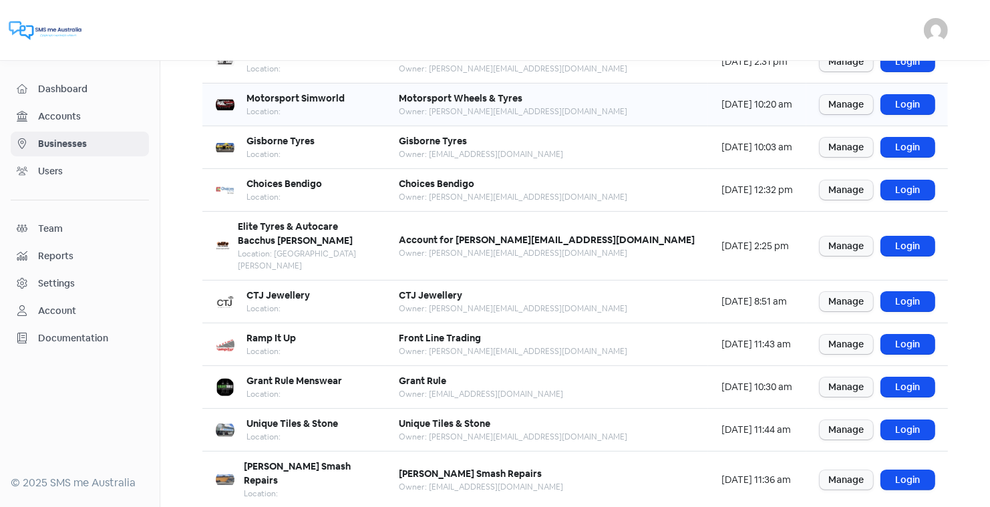
scroll to position [162, 0]
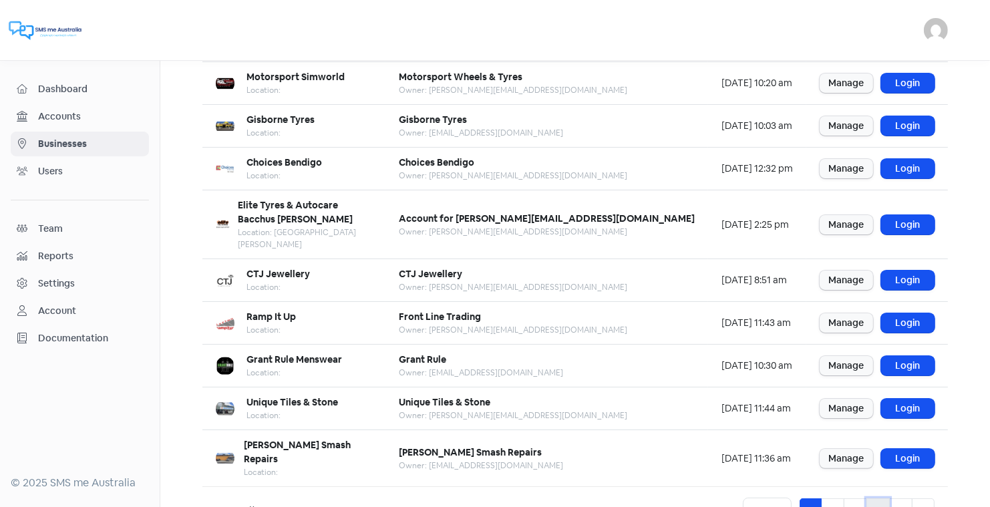
click at [879, 498] on link "4" at bounding box center [877, 510] width 23 height 25
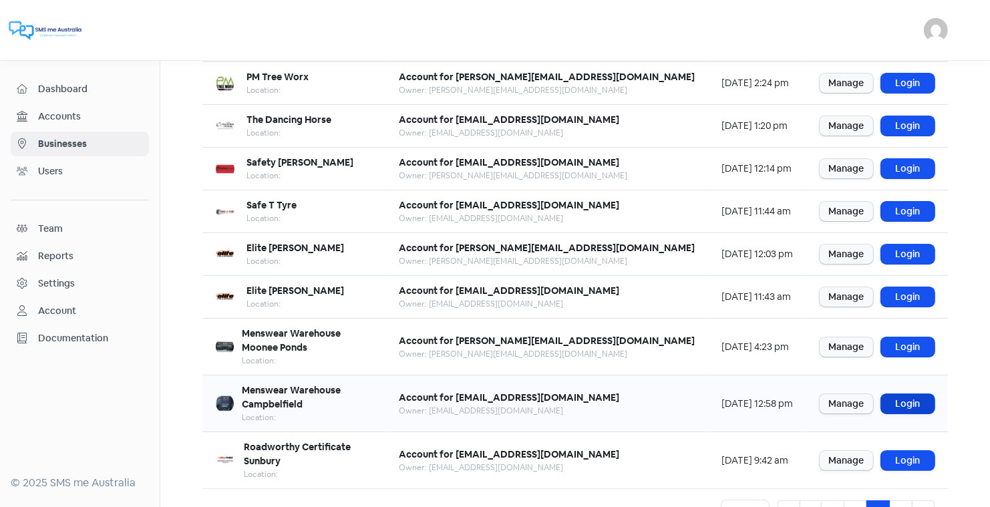
click at [909, 394] on link "Login" at bounding box center [907, 403] width 53 height 19
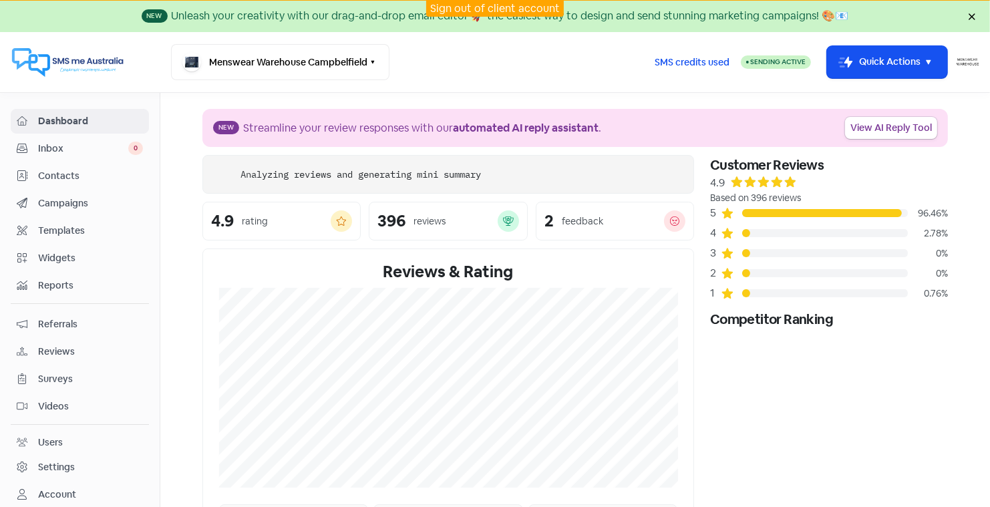
click at [59, 173] on span "Contacts" at bounding box center [90, 176] width 105 height 14
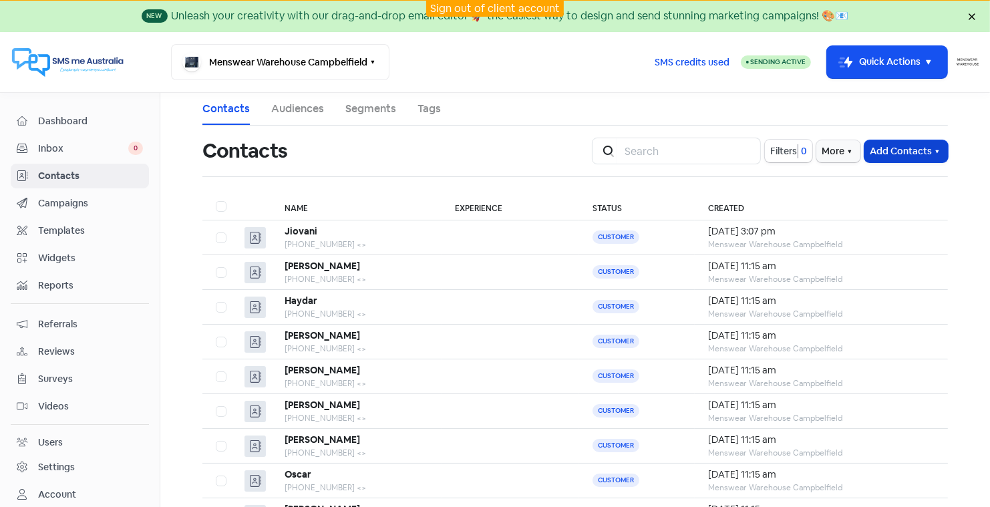
click at [899, 147] on button "Add Contacts" at bounding box center [905, 151] width 83 height 22
click at [833, 202] on button "Import contact (basic)" at bounding box center [869, 207] width 156 height 27
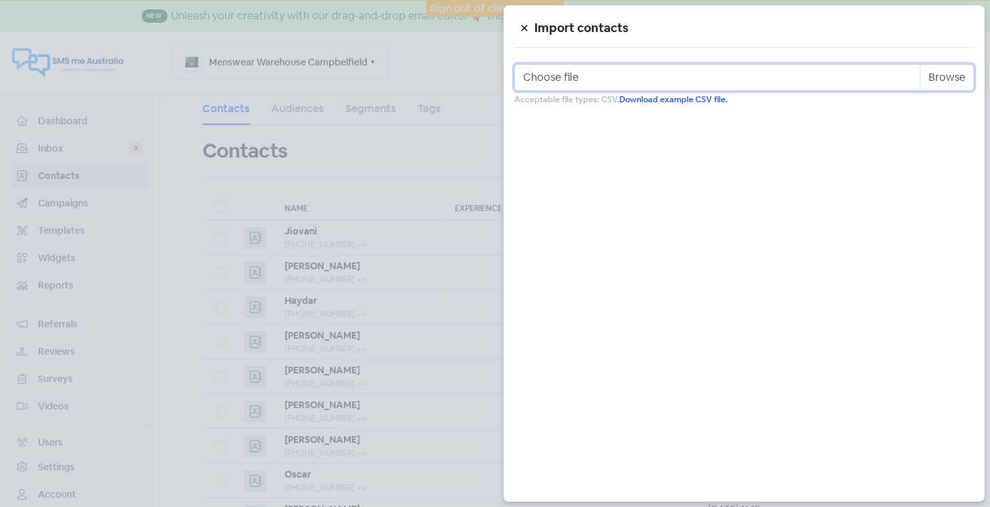
click at [690, 70] on input "Choose file" at bounding box center [743, 77] width 459 height 27
type input "C:\fakepath\Campbelfield [DATE].csv"
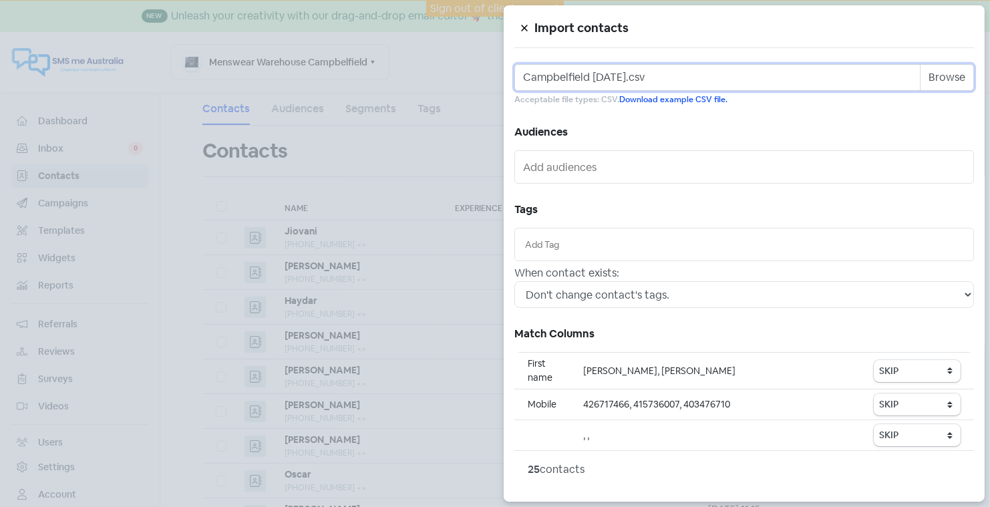
scroll to position [41, 0]
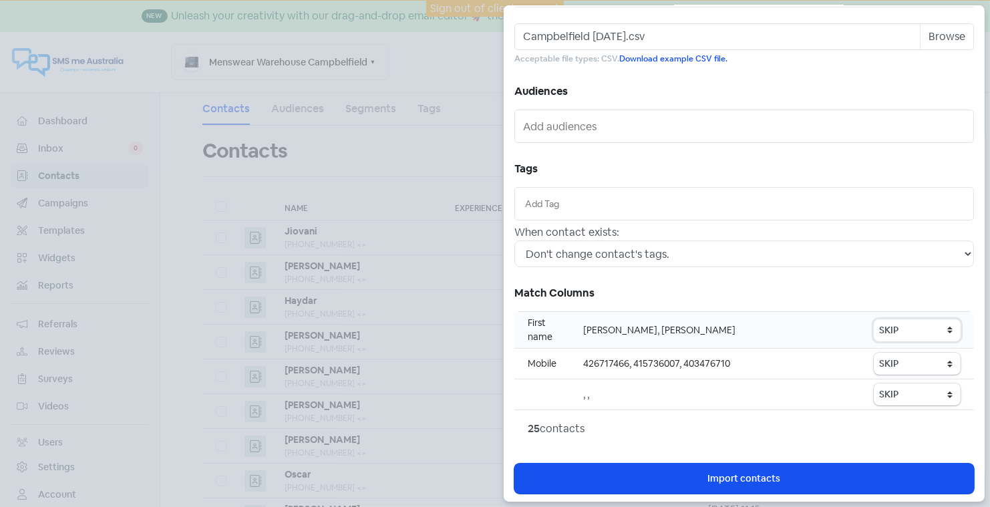
click at [887, 329] on select "SKIP First name Last name Mobile number Email address Contact status" at bounding box center [916, 330] width 87 height 22
select select "first_name"
click at [891, 362] on select "SKIP First name Last name Mobile number Email address Contact status" at bounding box center [916, 364] width 87 height 22
select select "phone"
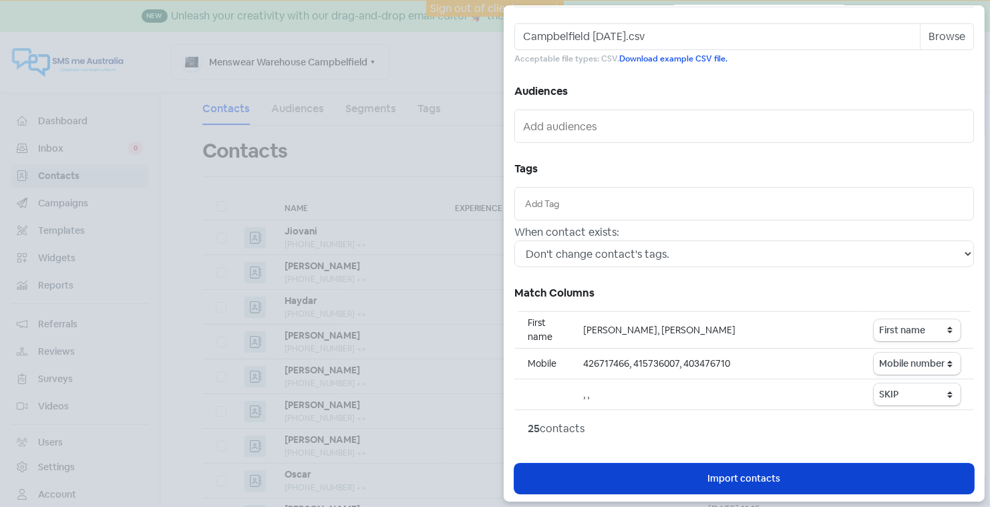
click at [738, 473] on span "Import contacts" at bounding box center [744, 478] width 73 height 14
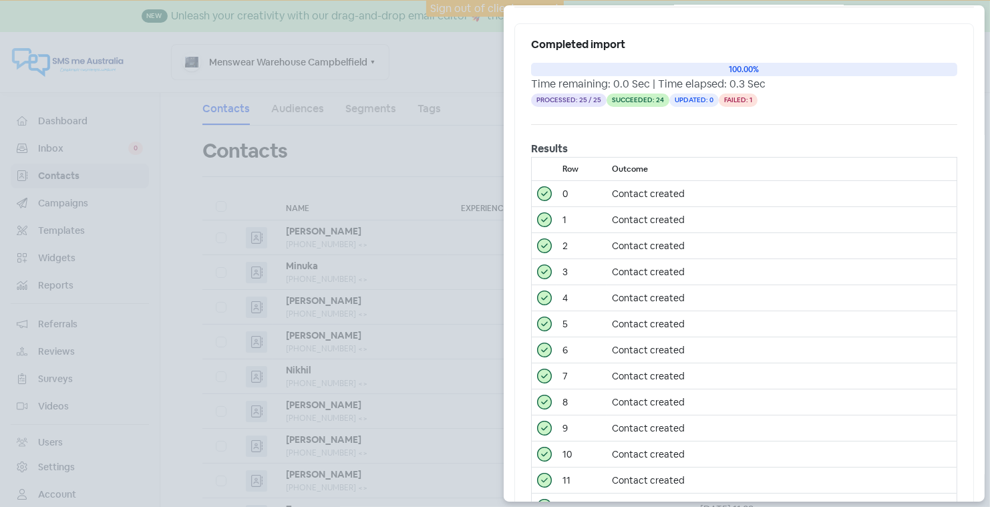
scroll to position [0, 0]
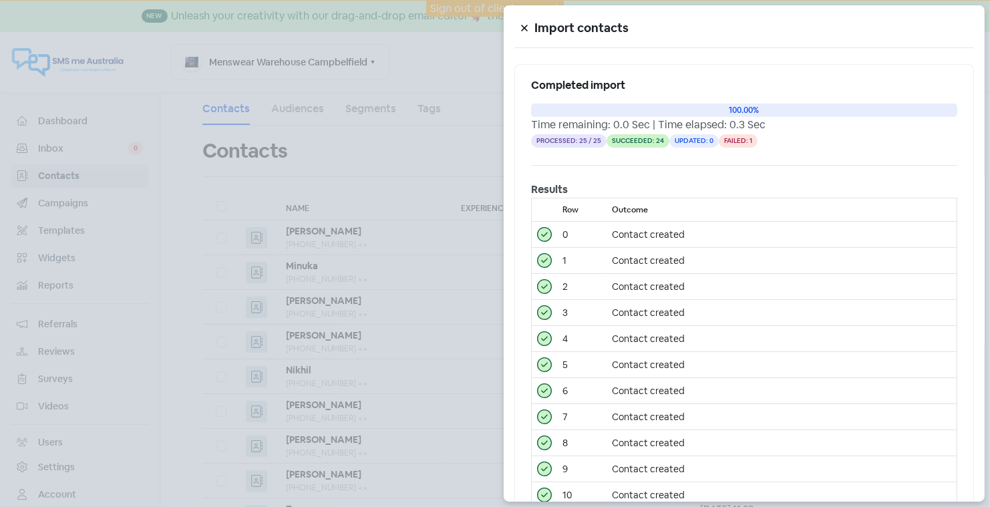
click at [523, 25] on icon at bounding box center [524, 28] width 8 height 8
